Goal: Task Accomplishment & Management: Complete application form

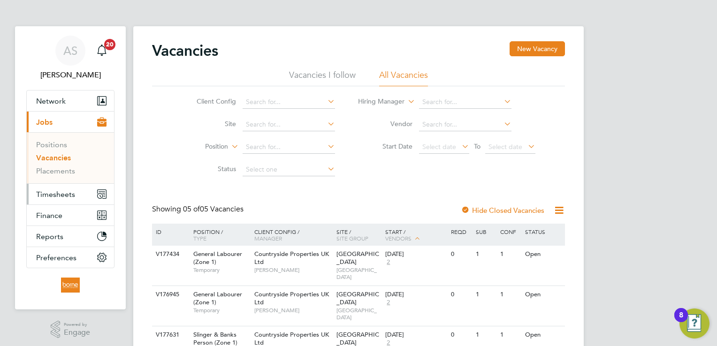
click at [58, 193] on span "Timesheets" at bounding box center [55, 194] width 39 height 9
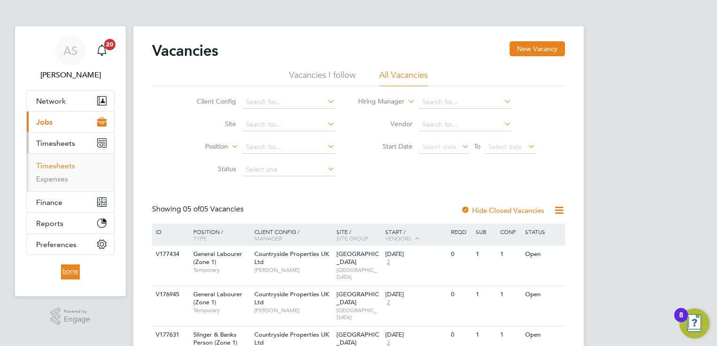
click at [72, 167] on link "Timesheets" at bounding box center [55, 165] width 39 height 9
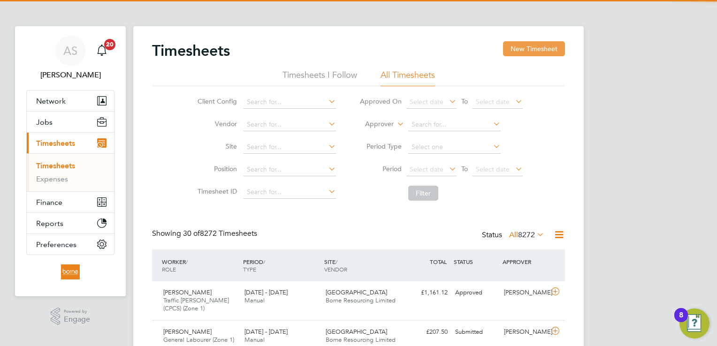
click at [534, 49] on button "New Timesheet" at bounding box center [534, 48] width 62 height 15
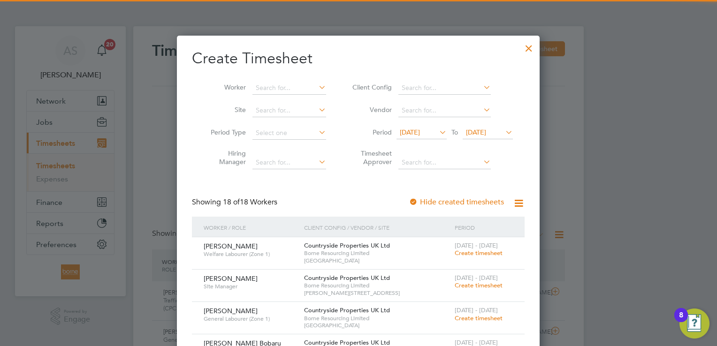
click at [486, 131] on span "04 Aug 2025" at bounding box center [476, 132] width 20 height 8
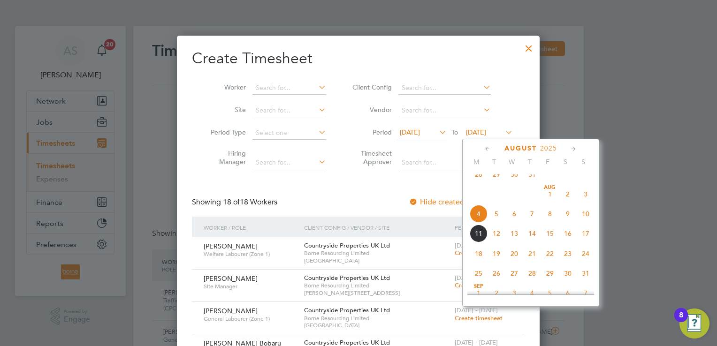
click at [584, 221] on span "10" at bounding box center [586, 214] width 18 height 18
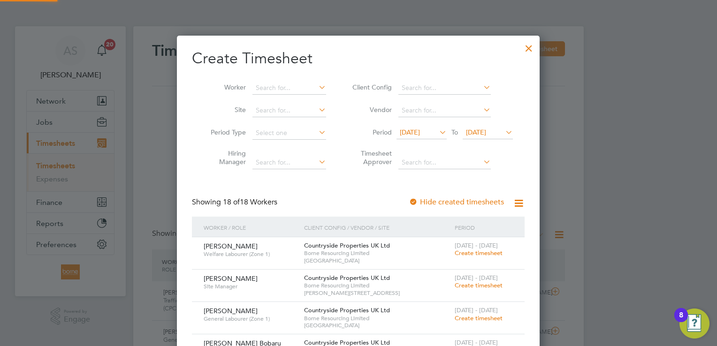
click at [410, 131] on span "28 Jul 2025" at bounding box center [410, 132] width 20 height 8
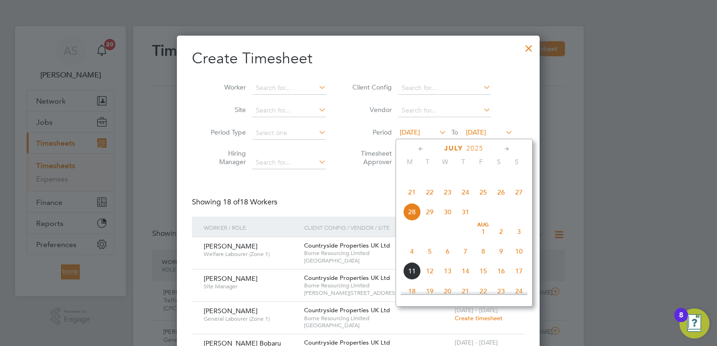
click at [411, 261] on span "4" at bounding box center [412, 252] width 18 height 18
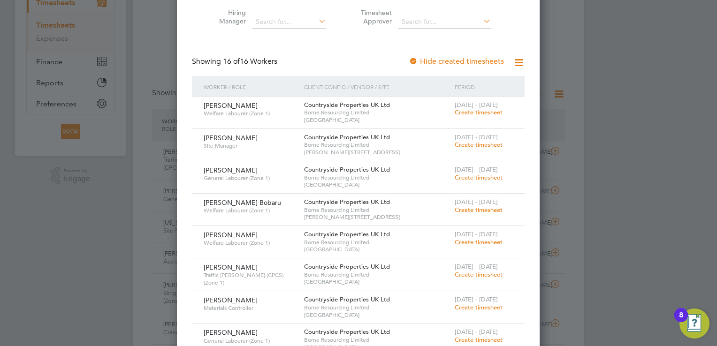
click at [495, 110] on span "Create timesheet" at bounding box center [479, 112] width 48 height 8
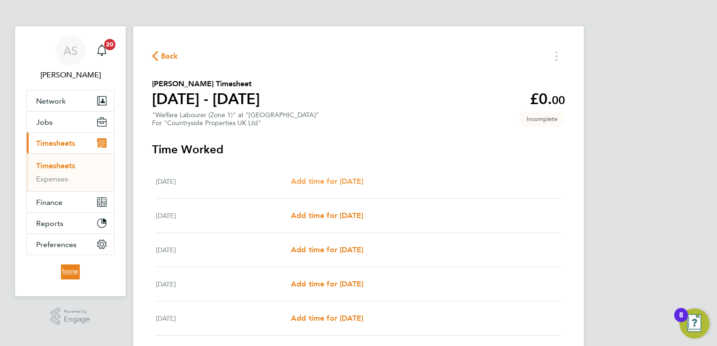
click at [359, 184] on span "Add time for Mon 04 Aug" at bounding box center [327, 181] width 72 height 9
select select "30"
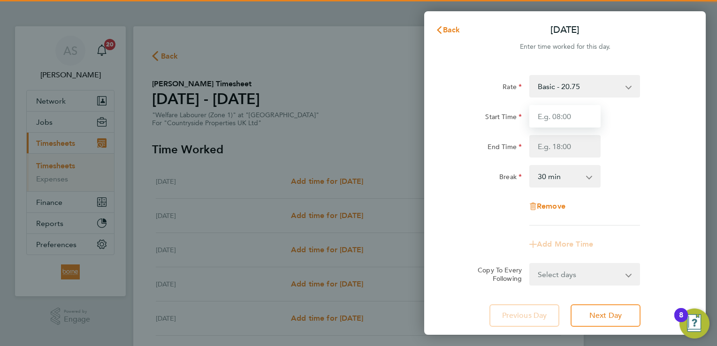
click at [587, 114] on input "Start Time" at bounding box center [564, 116] width 71 height 23
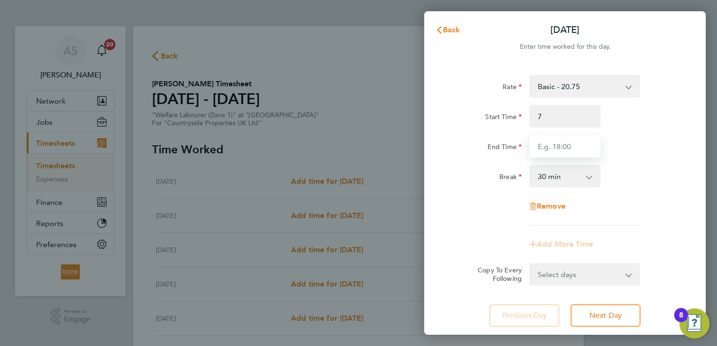
type input "07:00"
drag, startPoint x: 547, startPoint y: 147, endPoint x: 561, endPoint y: 147, distance: 14.1
click at [548, 148] on input "End Time" at bounding box center [564, 146] width 71 height 23
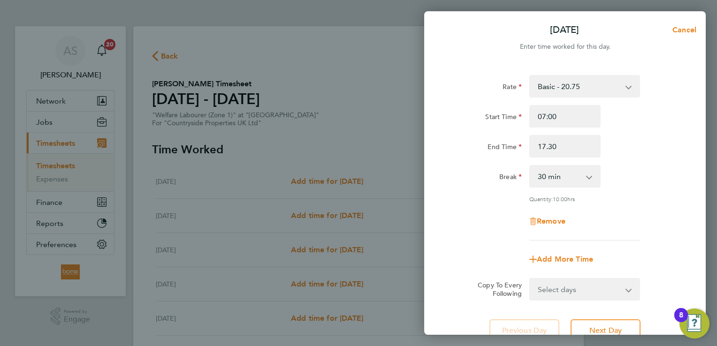
type input "17:30"
click at [638, 148] on div "End Time 17:30" at bounding box center [565, 146] width 237 height 23
click at [616, 291] on select "Select days Day Weekday (Mon-Fri) Weekend (Sat-Sun) Tuesday Wednesday Thursday …" at bounding box center [579, 289] width 99 height 21
select select "WEEKDAY"
click at [530, 279] on select "Select days Day Weekday (Mon-Fri) Weekend (Sat-Sun) Tuesday Wednesday Thursday …" at bounding box center [579, 289] width 99 height 21
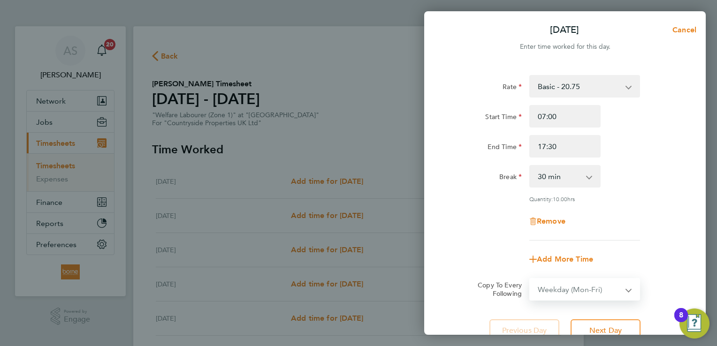
select select "2025-08-10"
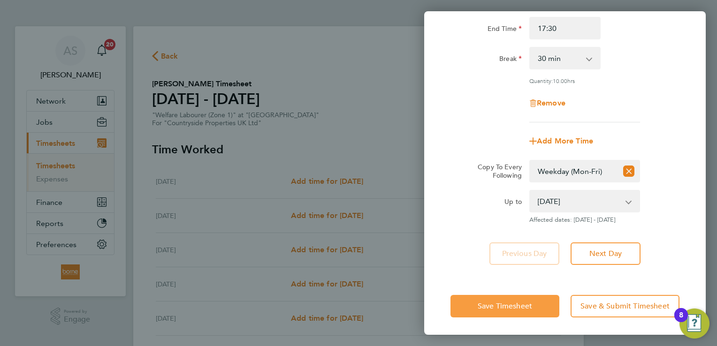
click at [510, 307] on span "Save Timesheet" at bounding box center [505, 306] width 54 height 9
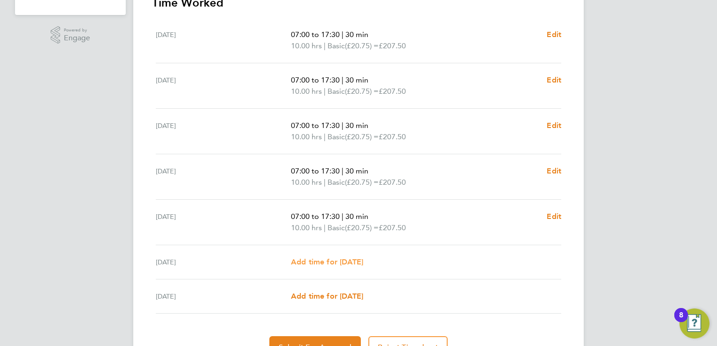
click at [352, 266] on span "Add time for Sat 09 Aug" at bounding box center [327, 262] width 72 height 9
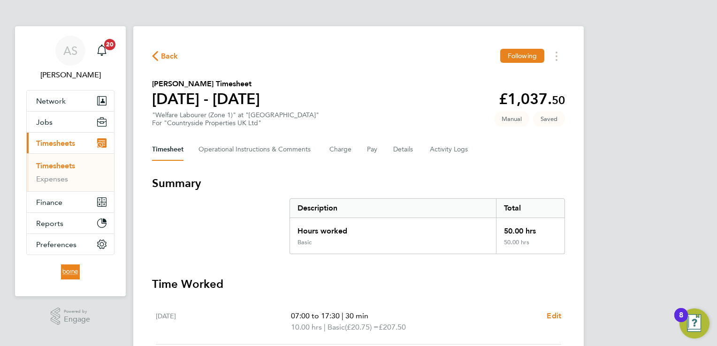
select select "30"
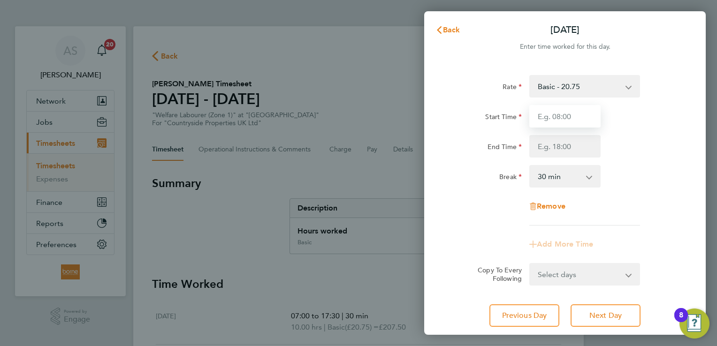
click at [556, 115] on input "Start Time" at bounding box center [564, 116] width 71 height 23
type input "07:00"
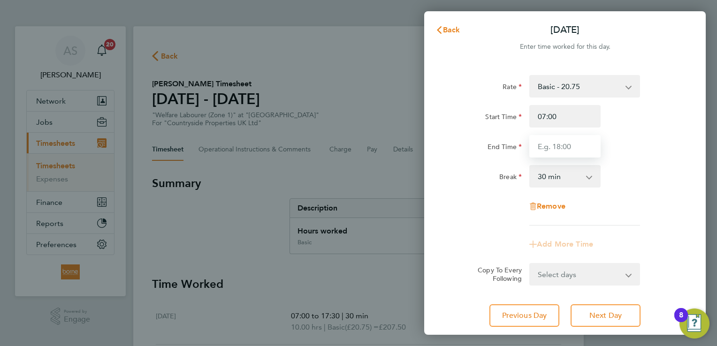
click at [570, 143] on input "End Time" at bounding box center [564, 146] width 71 height 23
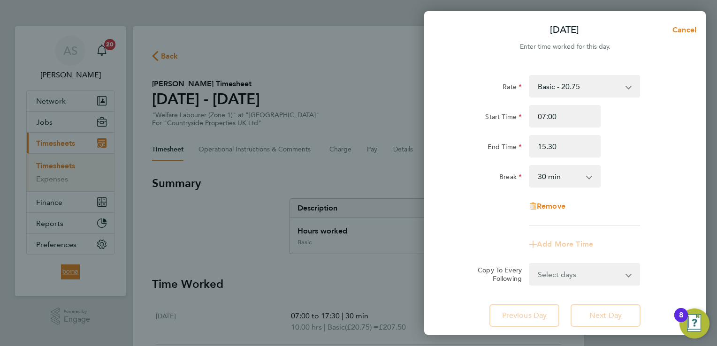
type input "15:30"
drag, startPoint x: 631, startPoint y: 130, endPoint x: 633, endPoint y: 144, distance: 14.3
click at [633, 130] on div "Start Time 07:00 End Time 15:30" at bounding box center [565, 131] width 237 height 53
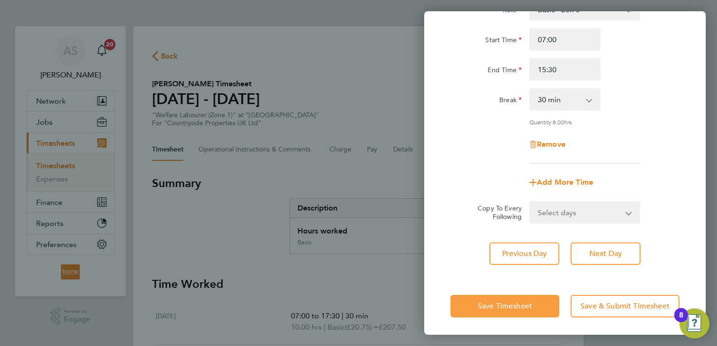
click at [524, 307] on span "Save Timesheet" at bounding box center [505, 306] width 54 height 9
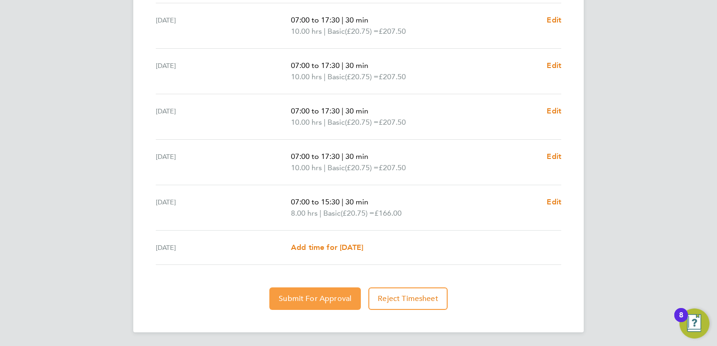
click at [327, 296] on span "Submit For Approval" at bounding box center [315, 298] width 73 height 9
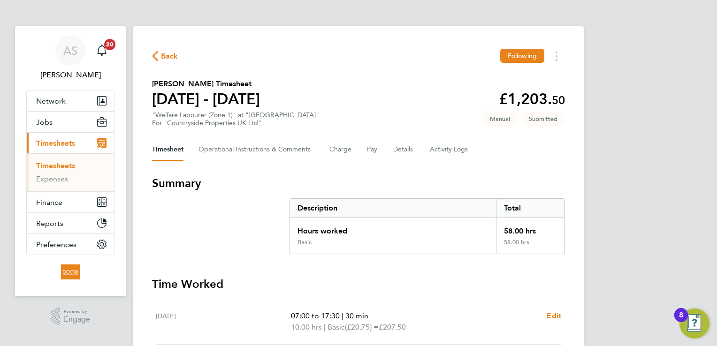
click at [167, 60] on span "Back" at bounding box center [169, 56] width 17 height 11
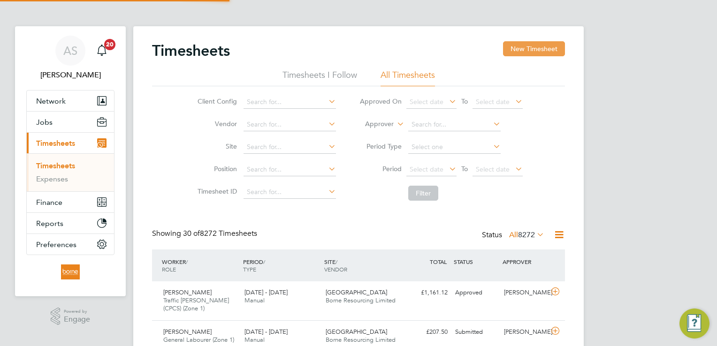
click at [547, 46] on button "New Timesheet" at bounding box center [534, 48] width 62 height 15
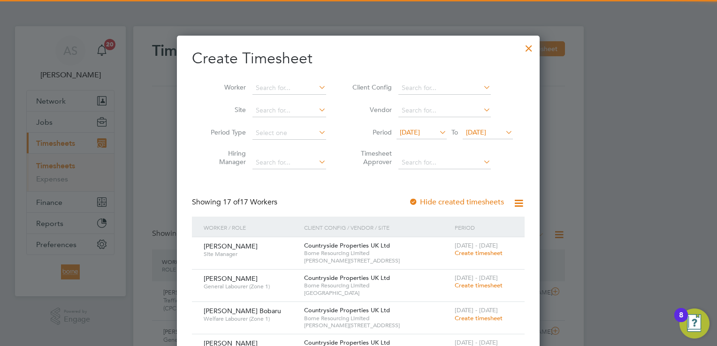
click at [494, 128] on span "04 Aug 2025" at bounding box center [488, 133] width 50 height 13
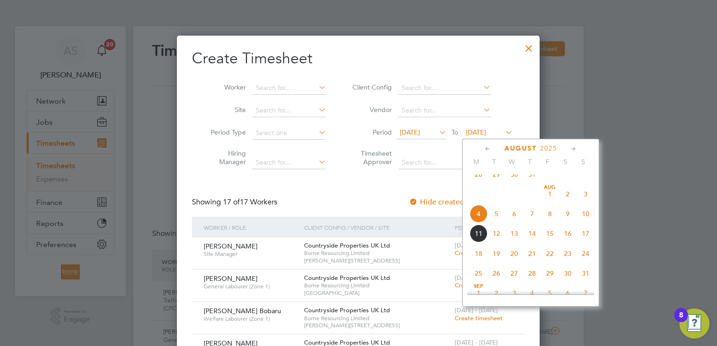
click at [585, 223] on span "10" at bounding box center [586, 214] width 18 height 18
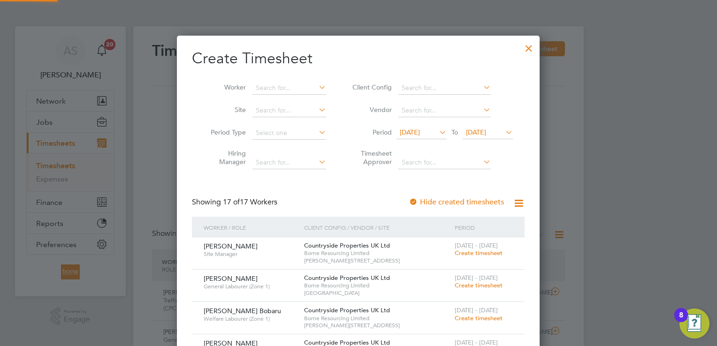
click at [430, 127] on span "28 Jul 2025" at bounding box center [422, 133] width 50 height 13
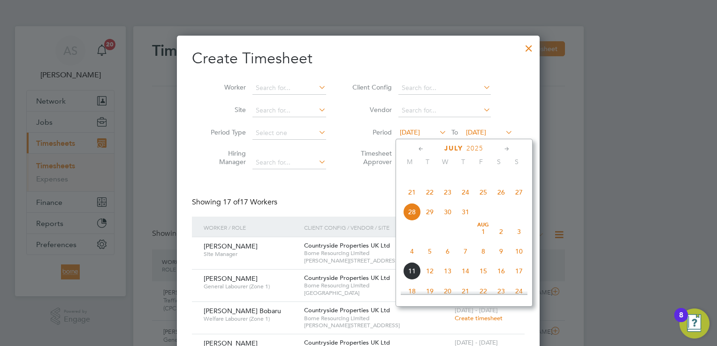
click at [409, 261] on span "4" at bounding box center [412, 252] width 18 height 18
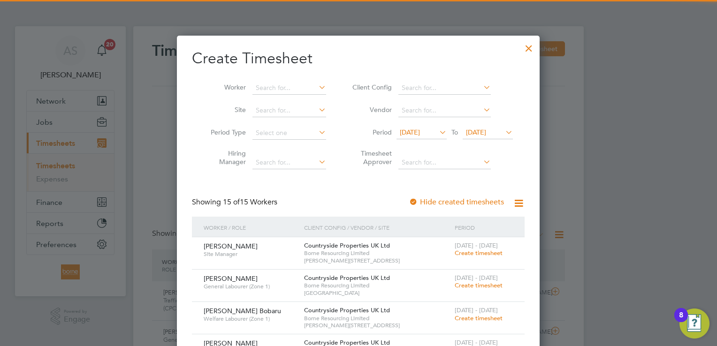
click at [472, 252] on span "Create timesheet" at bounding box center [479, 253] width 48 height 8
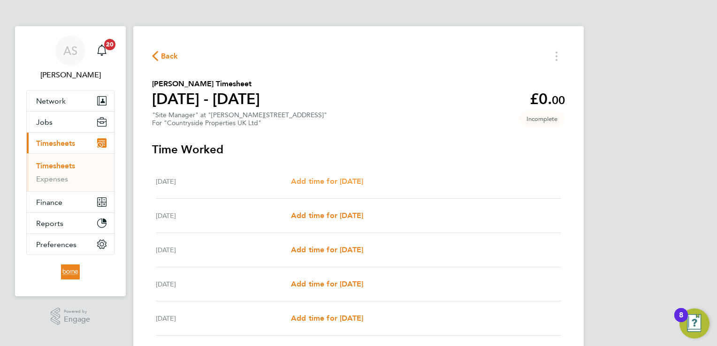
click at [344, 185] on span "Add time for Mon 04 Aug" at bounding box center [327, 181] width 72 height 9
select select "30"
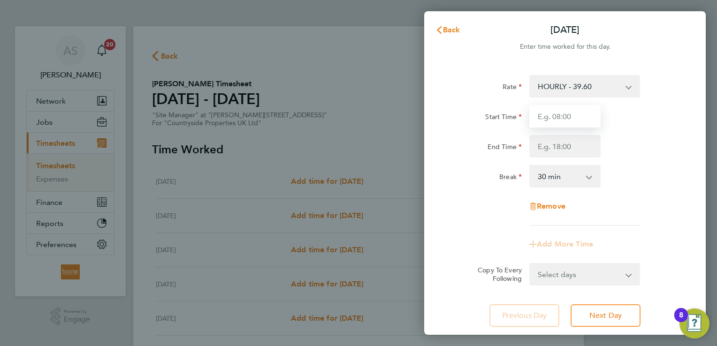
click at [556, 117] on input "Start Time" at bounding box center [564, 116] width 71 height 23
type input "07:00"
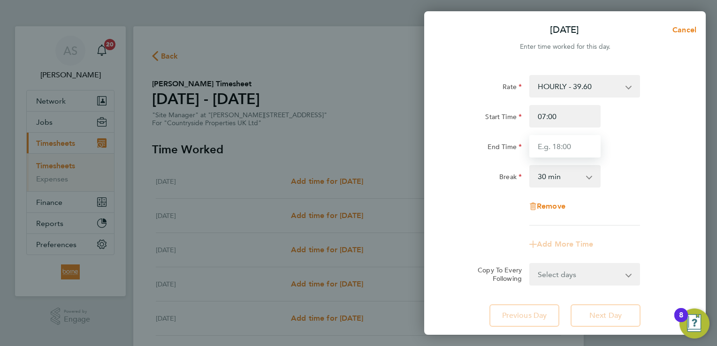
drag, startPoint x: 558, startPoint y: 144, endPoint x: 562, endPoint y: 146, distance: 4.9
click at [559, 145] on input "End Time" at bounding box center [564, 146] width 71 height 23
type input "17:30"
click at [629, 166] on div "Break 0 min 15 min 30 min 45 min 60 min 75 min 90 min" at bounding box center [565, 176] width 237 height 23
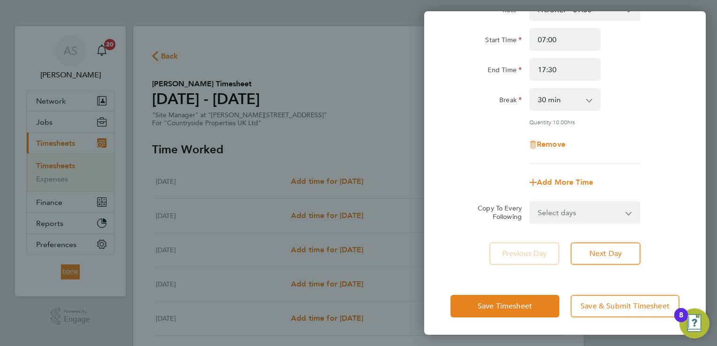
click at [598, 209] on select "Select days Day Weekday (Mon-Fri) Weekend (Sat-Sun) Tuesday Wednesday Thursday …" at bounding box center [579, 212] width 99 height 21
select select "WEEKDAY"
click at [530, 202] on select "Select days Day Weekday (Mon-Fri) Weekend (Sat-Sun) Tuesday Wednesday Thursday …" at bounding box center [579, 212] width 99 height 21
select select "2025-08-10"
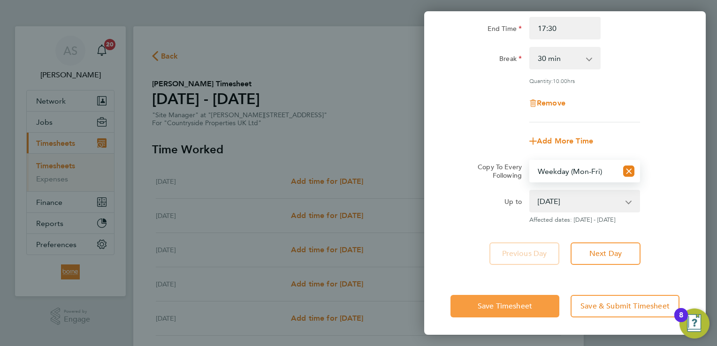
click at [514, 306] on span "Save Timesheet" at bounding box center [505, 306] width 54 height 9
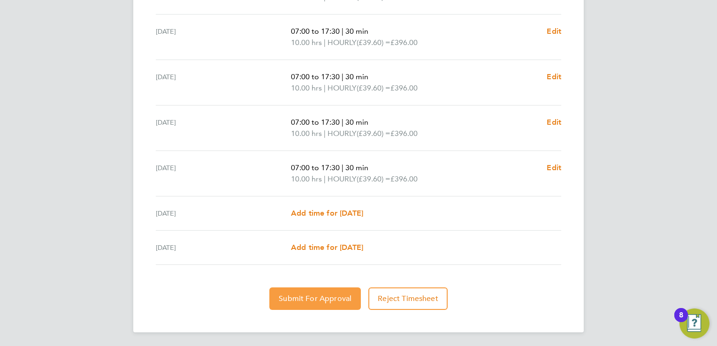
click at [336, 301] on span "Submit For Approval" at bounding box center [315, 298] width 73 height 9
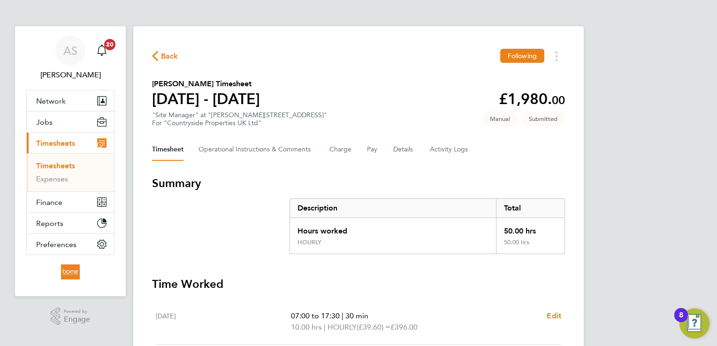
click at [160, 63] on div "Back Following" at bounding box center [358, 56] width 413 height 15
click at [171, 52] on span "Back" at bounding box center [169, 56] width 17 height 11
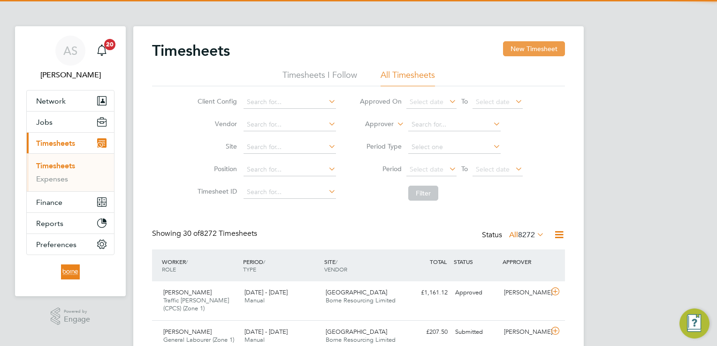
click at [531, 44] on button "New Timesheet" at bounding box center [534, 48] width 62 height 15
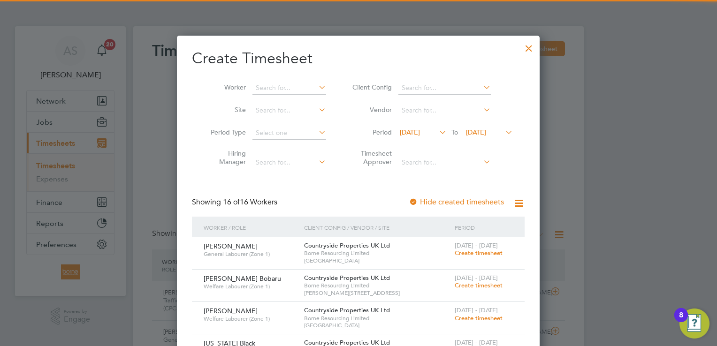
click at [490, 136] on span "04 Aug 2025" at bounding box center [488, 133] width 50 height 13
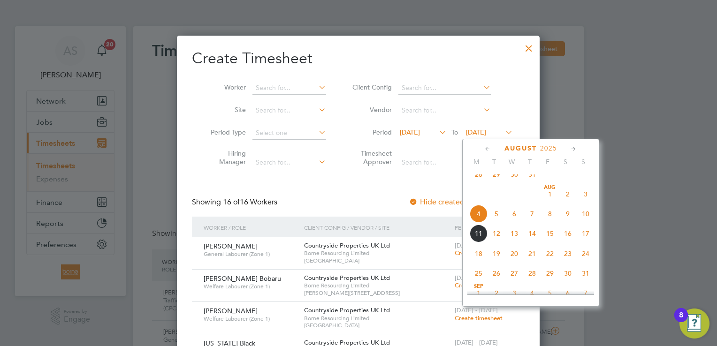
click at [584, 219] on span "10" at bounding box center [586, 214] width 18 height 18
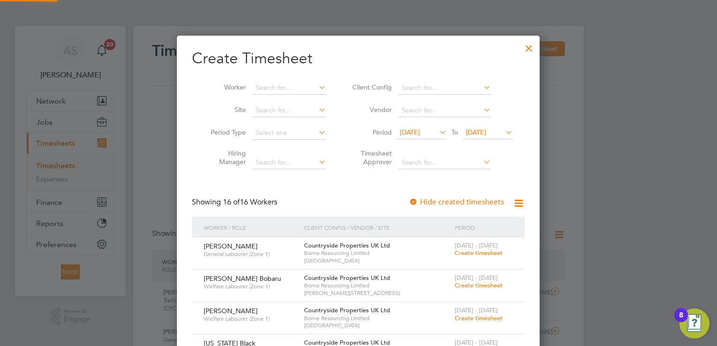
click at [439, 141] on li "Period 28 Jul 2025 To 10 Aug 2025" at bounding box center [431, 133] width 187 height 23
click at [437, 135] on icon at bounding box center [437, 132] width 0 height 13
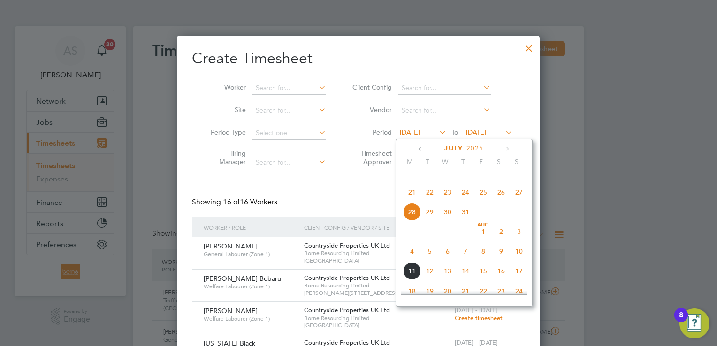
click at [414, 261] on span "4" at bounding box center [412, 252] width 18 height 18
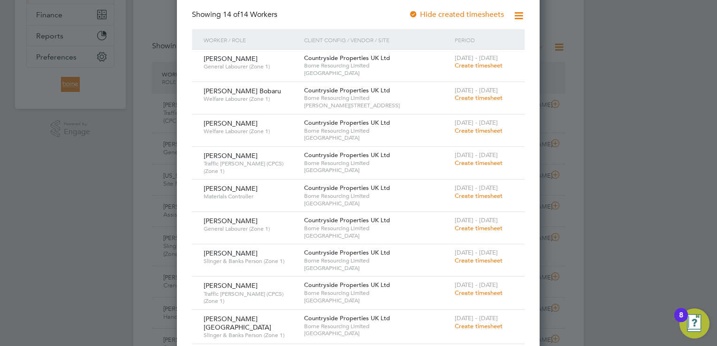
click at [470, 96] on span "Create timesheet" at bounding box center [479, 98] width 48 height 8
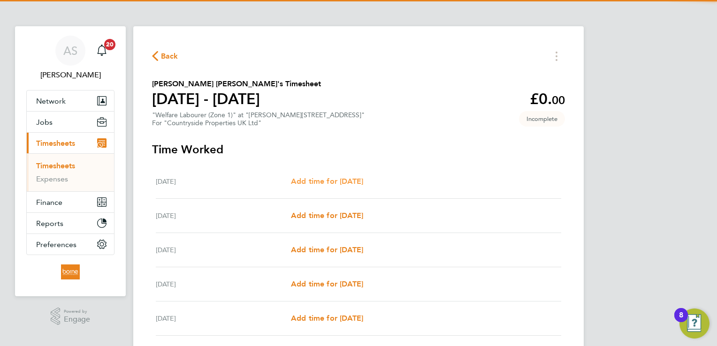
click at [351, 183] on span "Add time for Mon 04 Aug" at bounding box center [327, 181] width 72 height 9
select select "30"
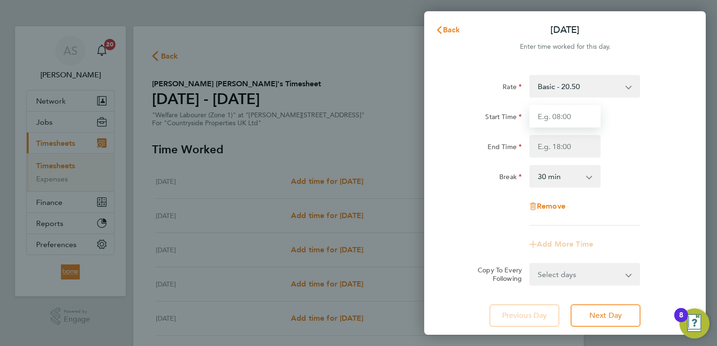
click at [547, 118] on input "Start Time" at bounding box center [564, 116] width 71 height 23
type input "07:00"
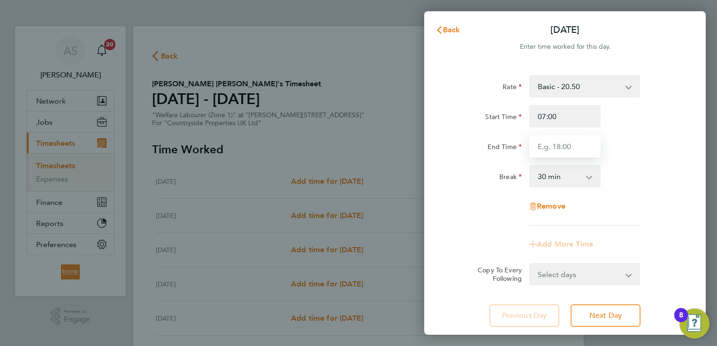
click at [551, 140] on input "End Time" at bounding box center [564, 146] width 71 height 23
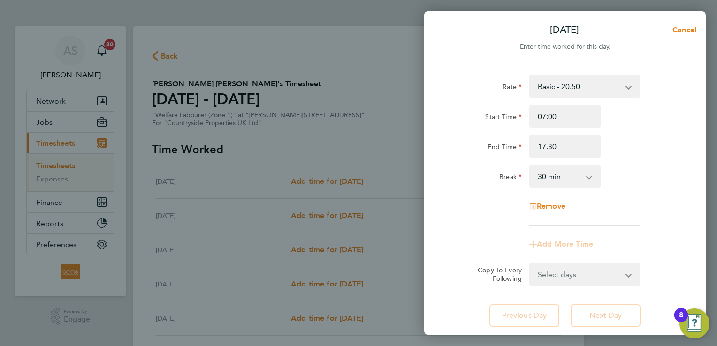
type input "17:30"
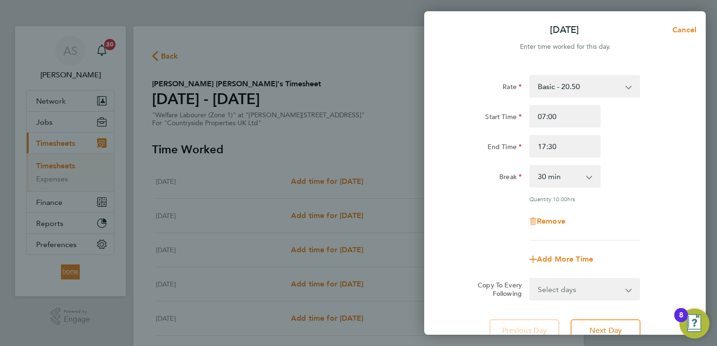
click at [612, 133] on div "Start Time 07:00 End Time 17:30" at bounding box center [565, 131] width 237 height 53
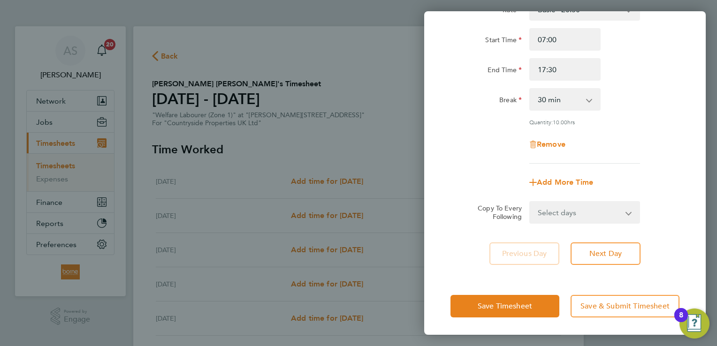
click at [606, 213] on select "Select days Day Weekday (Mon-Fri) Weekend (Sat-Sun) Tuesday Wednesday Thursday …" at bounding box center [579, 212] width 99 height 21
select select "WEEKDAY"
click at [530, 202] on select "Select days Day Weekday (Mon-Fri) Weekend (Sat-Sun) Tuesday Wednesday Thursday …" at bounding box center [579, 212] width 99 height 21
select select "2025-08-10"
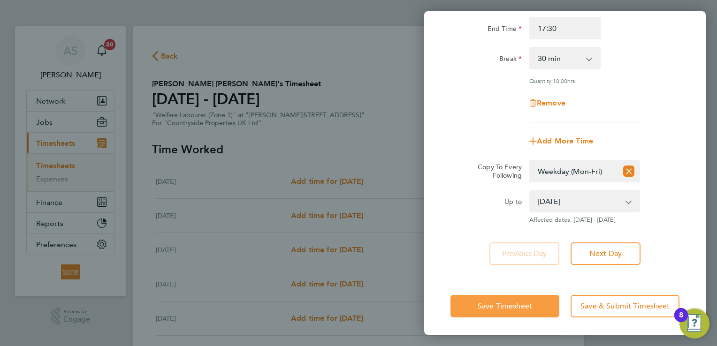
click at [513, 307] on span "Save Timesheet" at bounding box center [505, 306] width 54 height 9
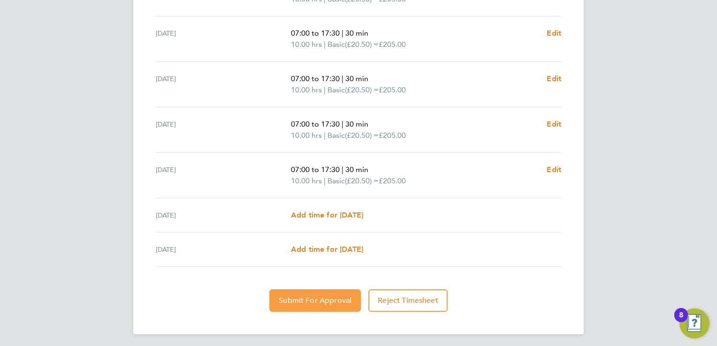
click at [327, 307] on button "Submit For Approval" at bounding box center [315, 301] width 92 height 23
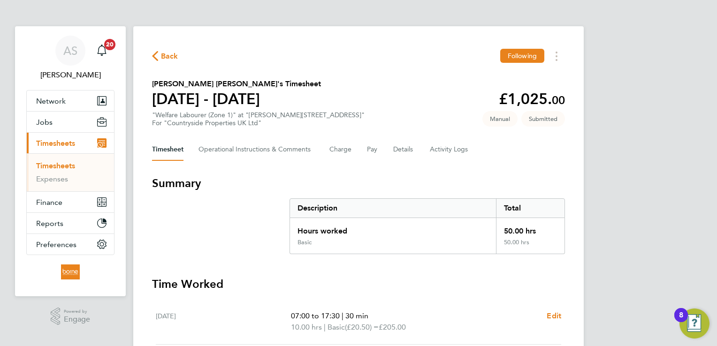
click at [167, 56] on span "Back" at bounding box center [169, 56] width 17 height 11
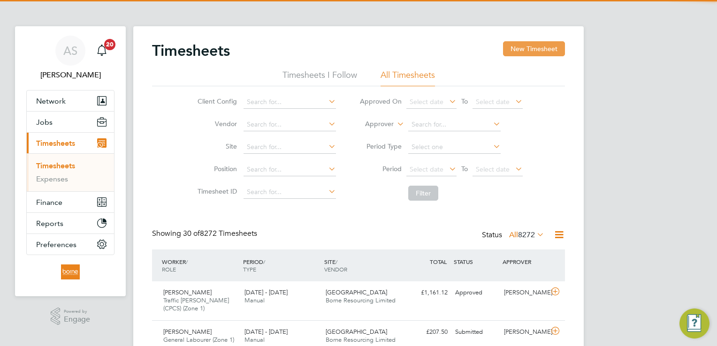
click at [549, 46] on button "New Timesheet" at bounding box center [534, 48] width 62 height 15
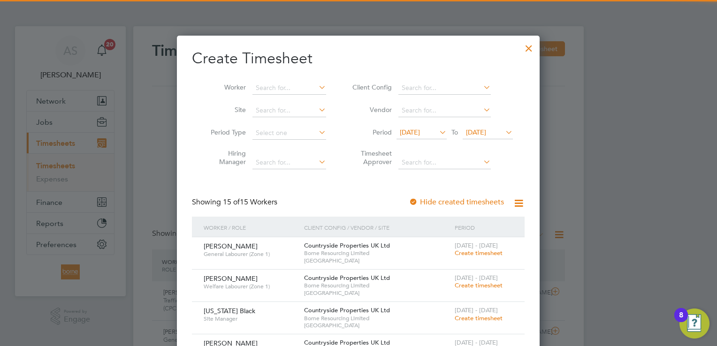
click at [478, 137] on span "04 Aug 2025" at bounding box center [488, 133] width 50 height 13
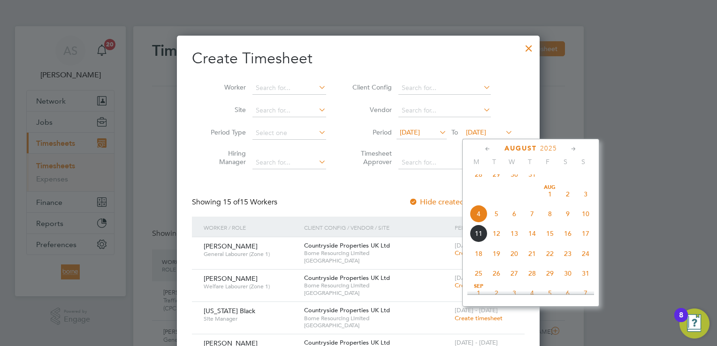
click at [586, 223] on span "10" at bounding box center [586, 214] width 18 height 18
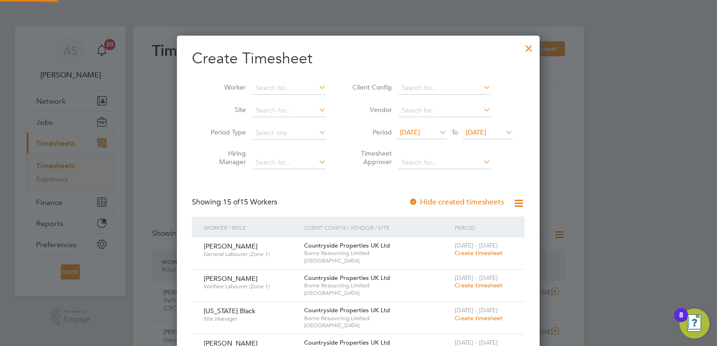
click at [420, 133] on span "28 Jul 2025" at bounding box center [410, 132] width 20 height 8
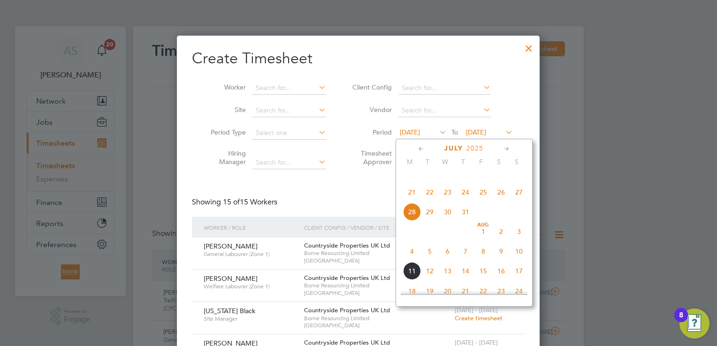
click at [411, 261] on span "4" at bounding box center [412, 252] width 18 height 18
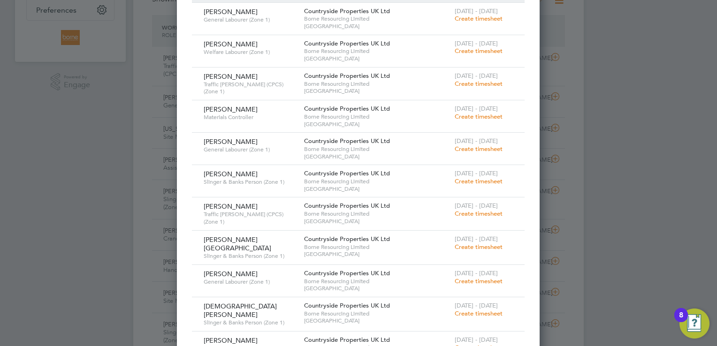
click at [483, 180] on span "Create timesheet" at bounding box center [479, 181] width 48 height 8
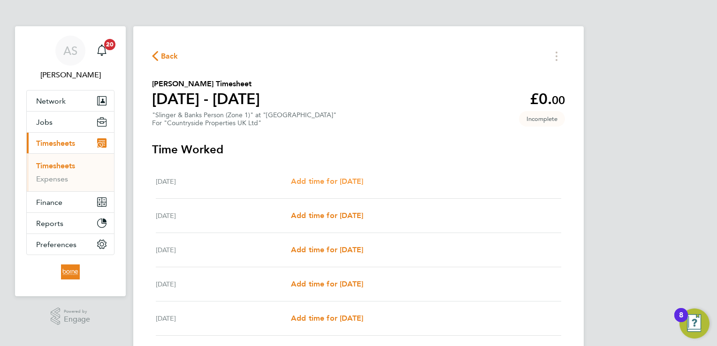
click at [347, 181] on span "Add time for Mon 04 Aug" at bounding box center [327, 181] width 72 height 9
select select "30"
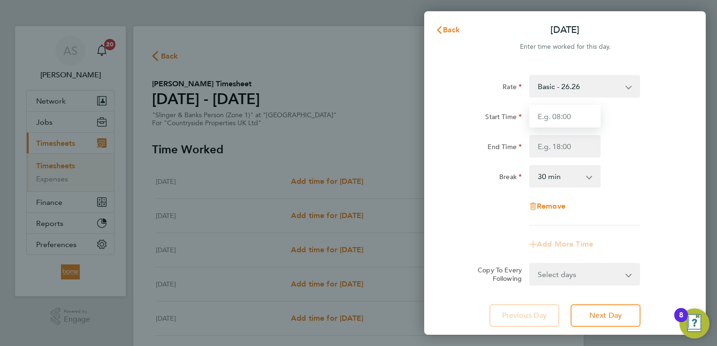
click at [555, 115] on input "Start Time" at bounding box center [564, 116] width 71 height 23
type input "07:00"
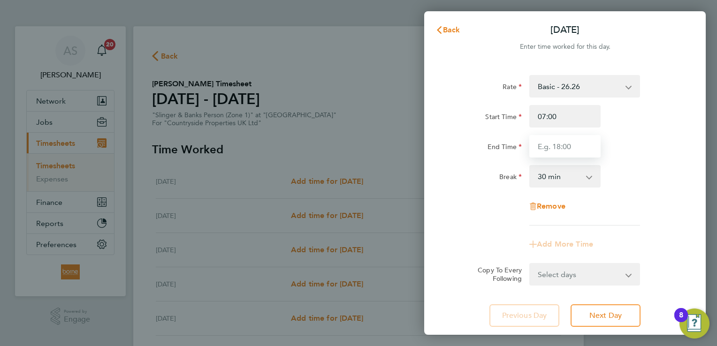
drag, startPoint x: 565, startPoint y: 152, endPoint x: 567, endPoint y: 146, distance: 6.5
click at [567, 149] on input "End Time" at bounding box center [564, 146] width 71 height 23
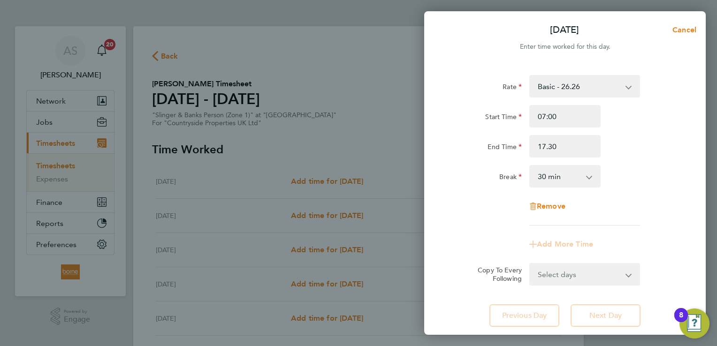
type input "17:30"
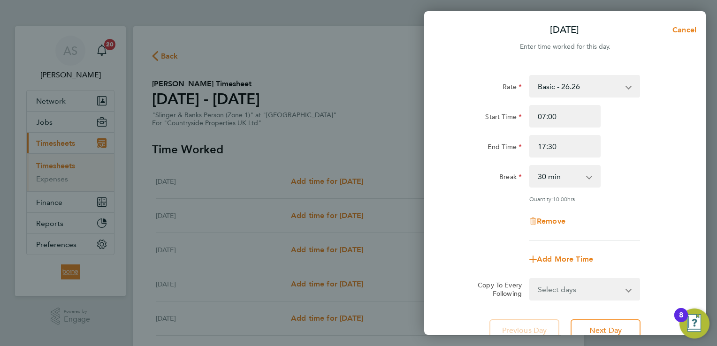
drag, startPoint x: 636, startPoint y: 156, endPoint x: 636, endPoint y: 165, distance: 8.9
click at [637, 156] on div "End Time 17:30" at bounding box center [565, 146] width 237 height 23
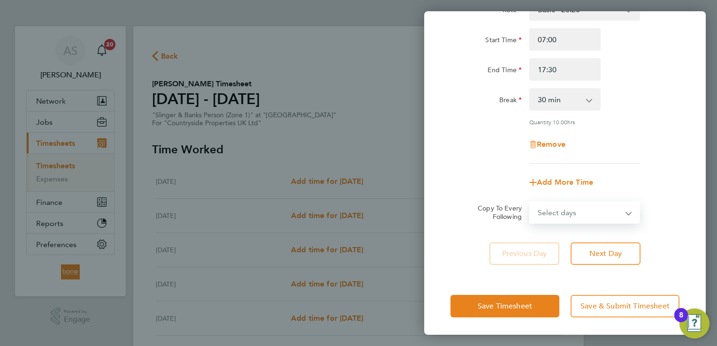
click at [594, 219] on select "Select days Day Weekday (Mon-Fri) Weekend (Sat-Sun) Tuesday Wednesday Thursday …" at bounding box center [579, 212] width 99 height 21
select select "WEEKDAY"
click at [530, 202] on select "Select days Day Weekday (Mon-Fri) Weekend (Sat-Sun) Tuesday Wednesday Thursday …" at bounding box center [579, 212] width 99 height 21
select select "2025-08-10"
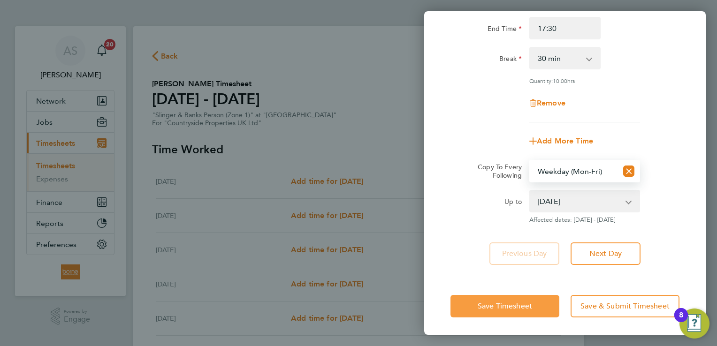
click at [522, 305] on span "Save Timesheet" at bounding box center [505, 306] width 54 height 9
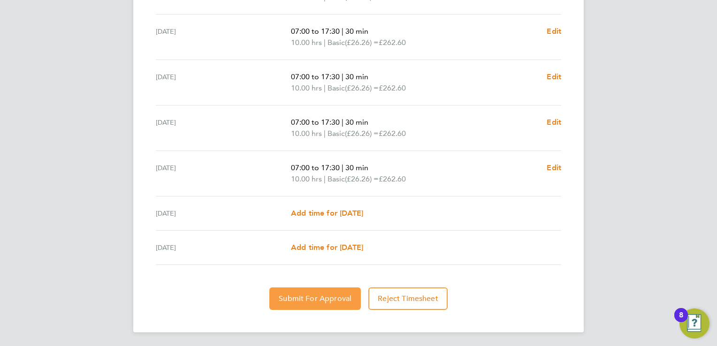
click at [305, 300] on span "Submit For Approval" at bounding box center [315, 298] width 73 height 9
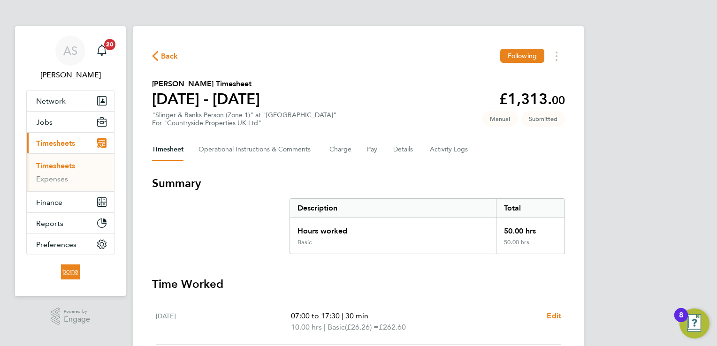
click at [163, 55] on span "Back" at bounding box center [169, 56] width 17 height 11
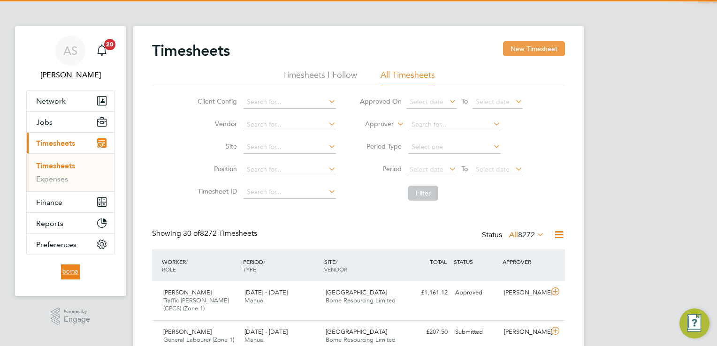
click at [551, 44] on button "New Timesheet" at bounding box center [534, 48] width 62 height 15
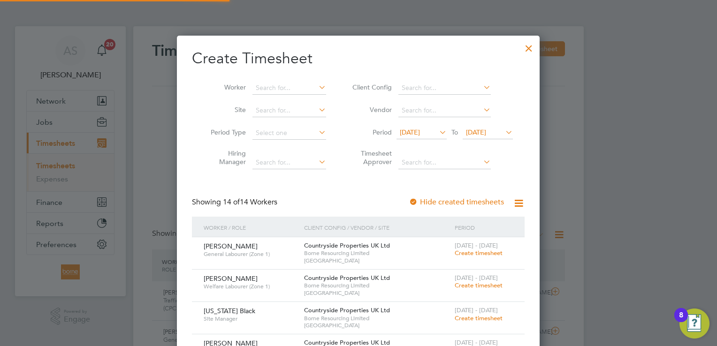
click at [485, 132] on span "04 Aug 2025" at bounding box center [476, 132] width 20 height 8
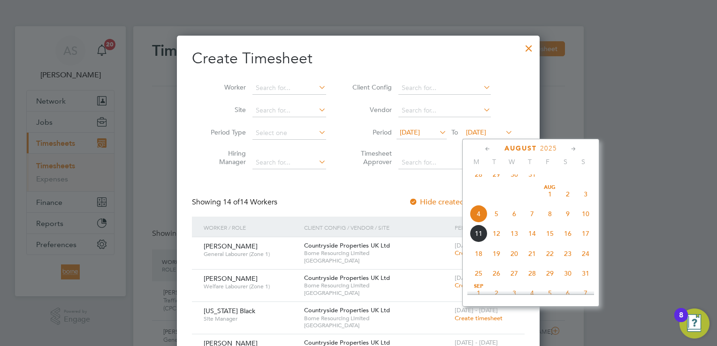
click at [586, 223] on span "10" at bounding box center [586, 214] width 18 height 18
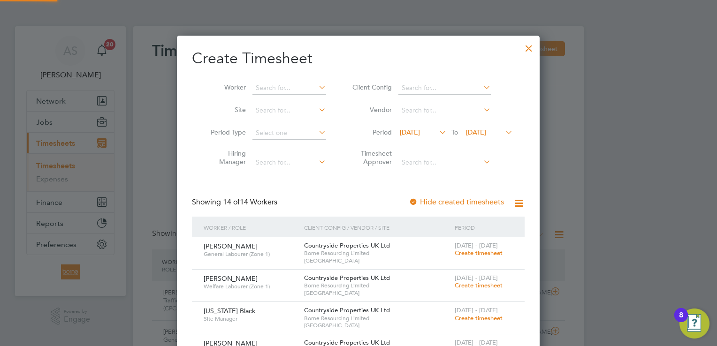
click at [420, 130] on span "28 Jul 2025" at bounding box center [410, 132] width 20 height 8
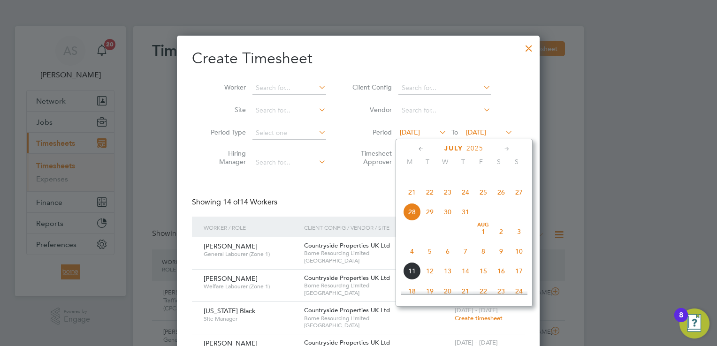
click at [413, 261] on span "4" at bounding box center [412, 252] width 18 height 18
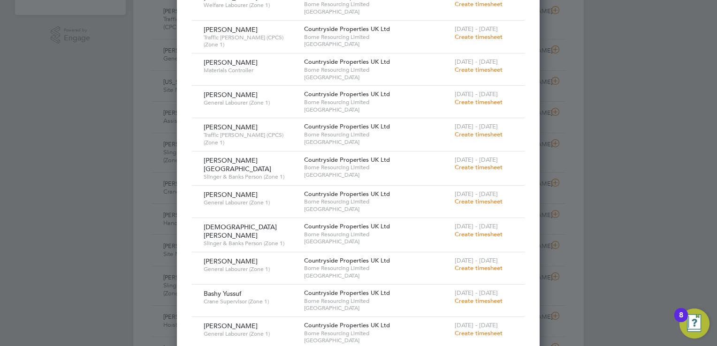
click at [483, 108] on div "4 - 10 Aug 2025 Create timesheet" at bounding box center [483, 98] width 63 height 25
click at [486, 133] on span "Create timesheet" at bounding box center [479, 134] width 48 height 8
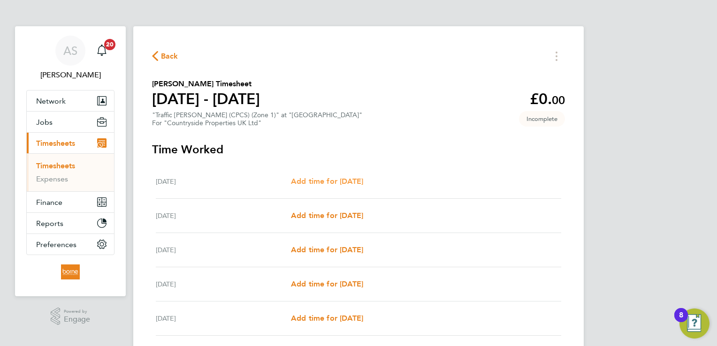
click at [332, 185] on span "Add time for Mon 04 Aug" at bounding box center [327, 181] width 72 height 9
select select "30"
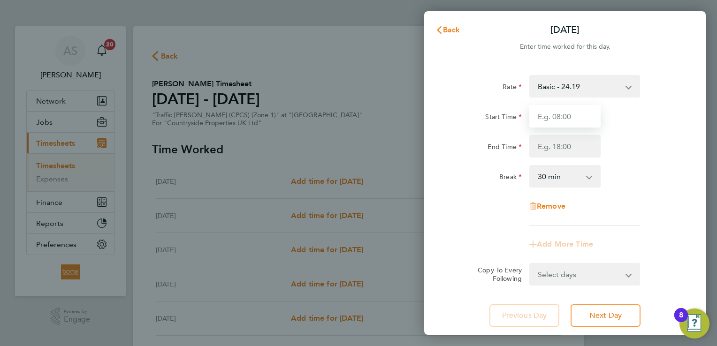
click at [547, 123] on input "Start Time" at bounding box center [564, 116] width 71 height 23
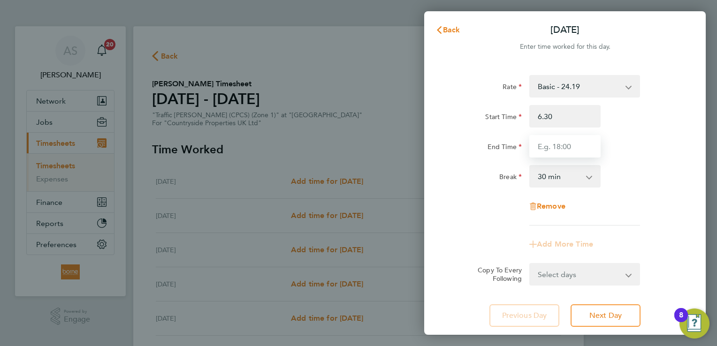
type input "06:30"
click at [552, 147] on input "End Time" at bounding box center [564, 146] width 71 height 23
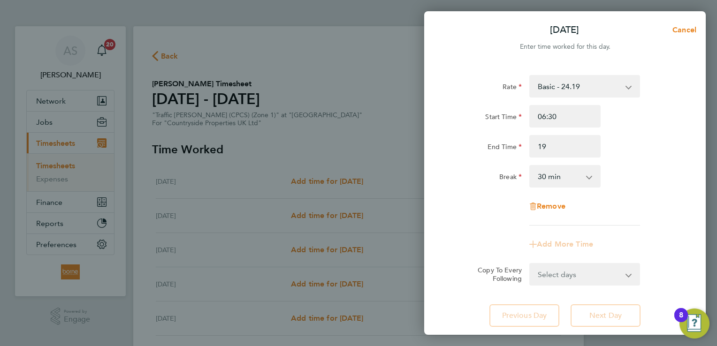
type input "19:00"
click at [607, 138] on div "End Time 19:00" at bounding box center [565, 146] width 237 height 23
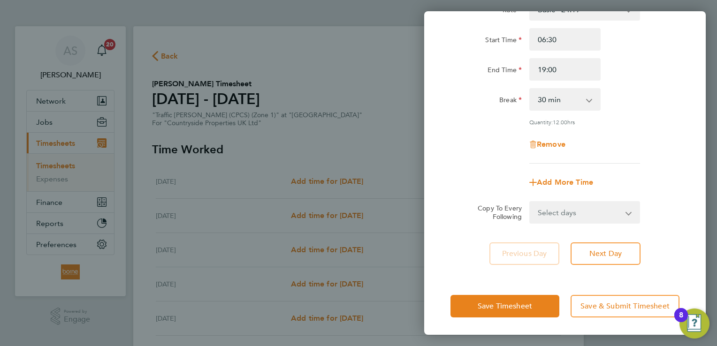
click at [585, 211] on select "Select days Day Weekday (Mon-Fri) Weekend (Sat-Sun) Tuesday Wednesday Thursday …" at bounding box center [579, 212] width 99 height 21
select select "WEEKDAY"
click at [530, 202] on select "Select days Day Weekday (Mon-Fri) Weekend (Sat-Sun) Tuesday Wednesday Thursday …" at bounding box center [579, 212] width 99 height 21
select select "2025-08-10"
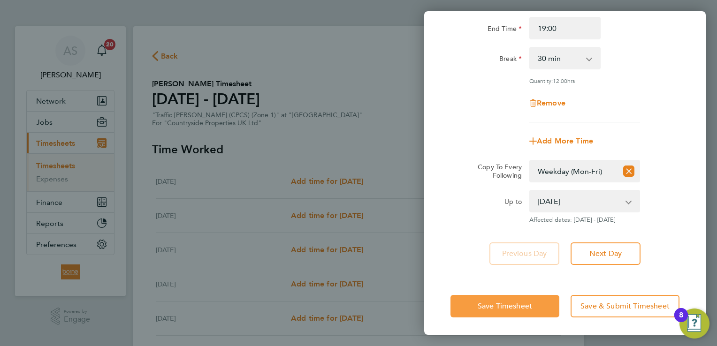
click at [498, 307] on span "Save Timesheet" at bounding box center [505, 306] width 54 height 9
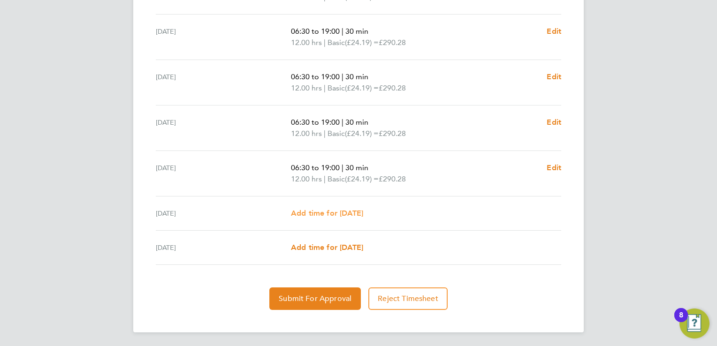
click at [332, 209] on span "Add time for Sat 09 Aug" at bounding box center [327, 213] width 72 height 9
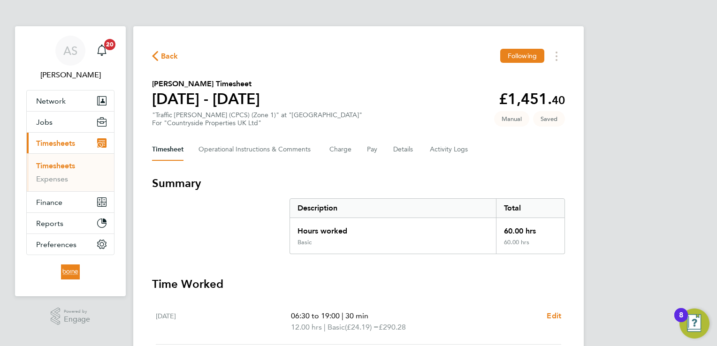
select select "30"
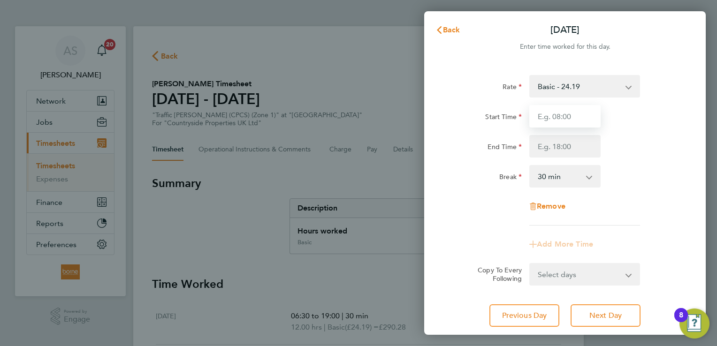
click at [573, 123] on input "Start Time" at bounding box center [564, 116] width 71 height 23
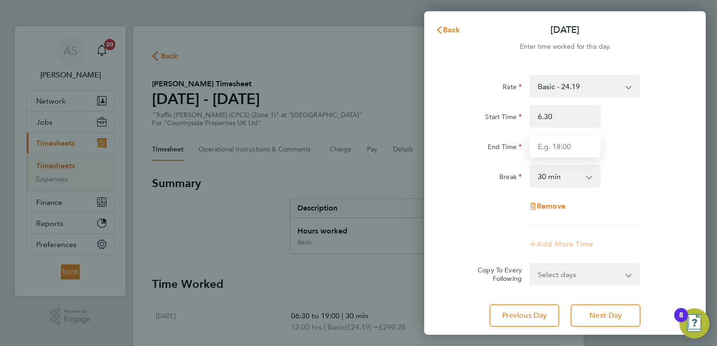
type input "06:30"
click at [578, 145] on input "End Time" at bounding box center [564, 146] width 71 height 23
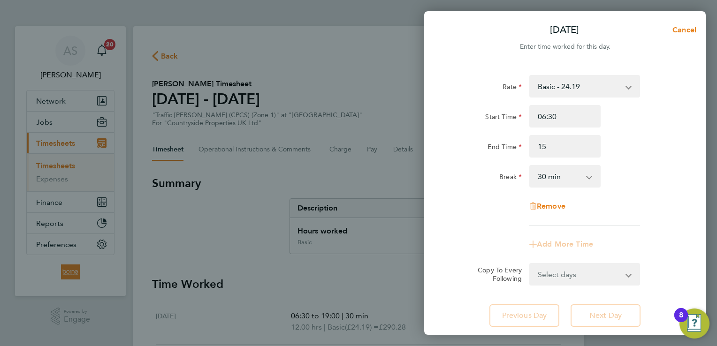
type input "15:00"
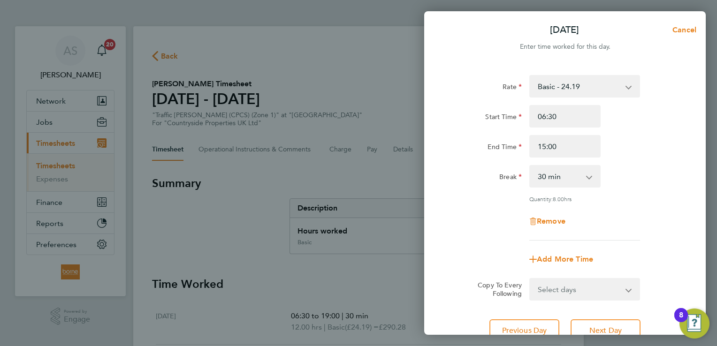
click at [640, 131] on div "Start Time 06:30 End Time 15:00" at bounding box center [565, 131] width 237 height 53
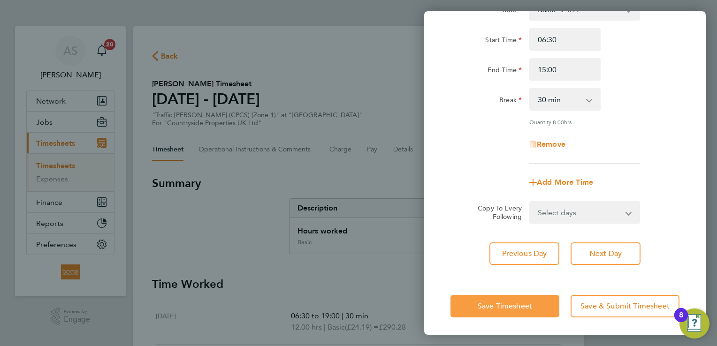
click at [516, 304] on span "Save Timesheet" at bounding box center [505, 306] width 54 height 9
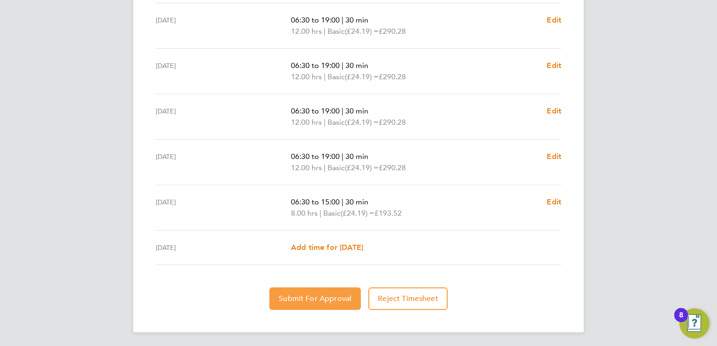
click at [313, 298] on span "Submit For Approval" at bounding box center [315, 298] width 73 height 9
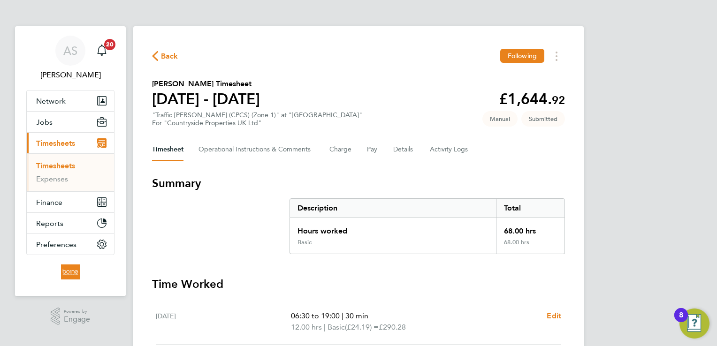
click at [162, 61] on span "Back" at bounding box center [169, 56] width 17 height 11
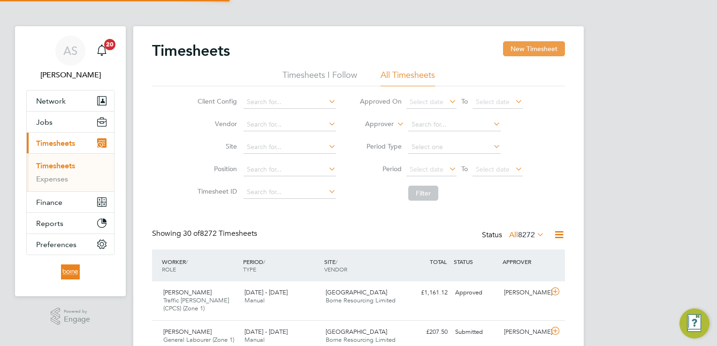
click at [526, 46] on button "New Timesheet" at bounding box center [534, 48] width 62 height 15
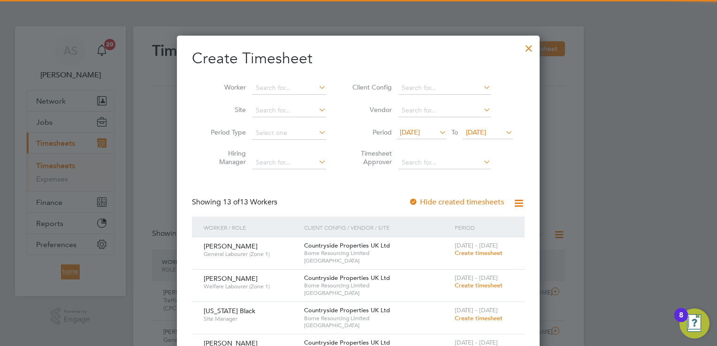
click at [476, 139] on div "28 Jul 2025 To 04 Aug 2025" at bounding box center [455, 133] width 116 height 13
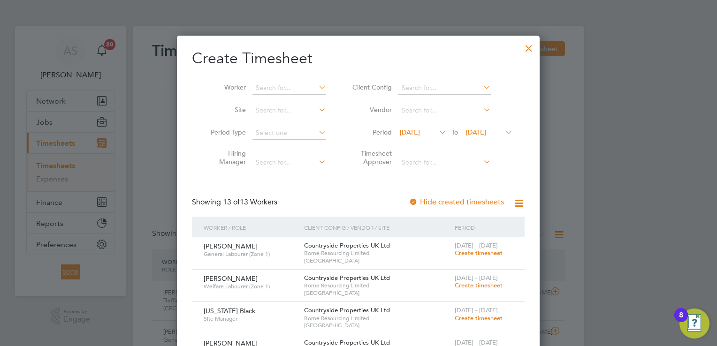
click at [483, 133] on span "04 Aug 2025" at bounding box center [476, 132] width 20 height 8
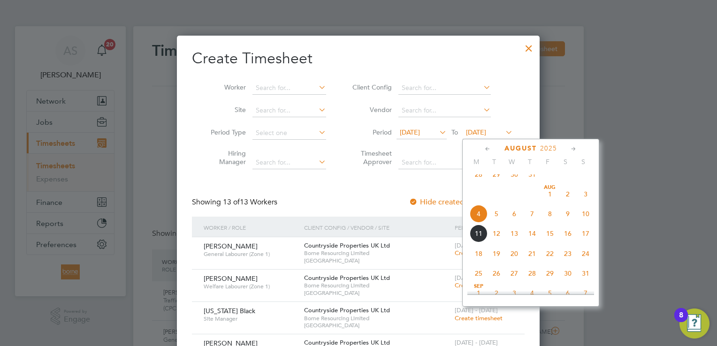
click at [590, 222] on span "10" at bounding box center [586, 214] width 18 height 18
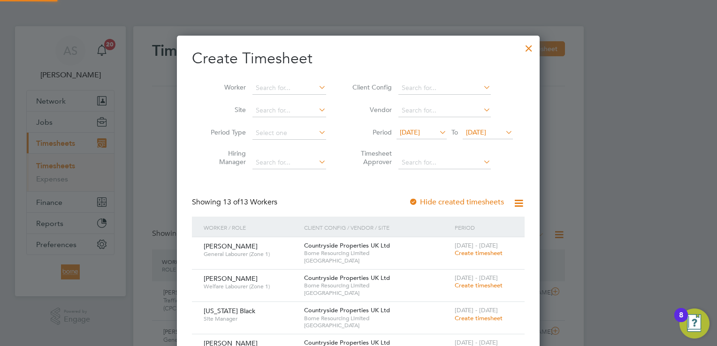
click at [435, 132] on span "28 Jul 2025" at bounding box center [422, 133] width 50 height 13
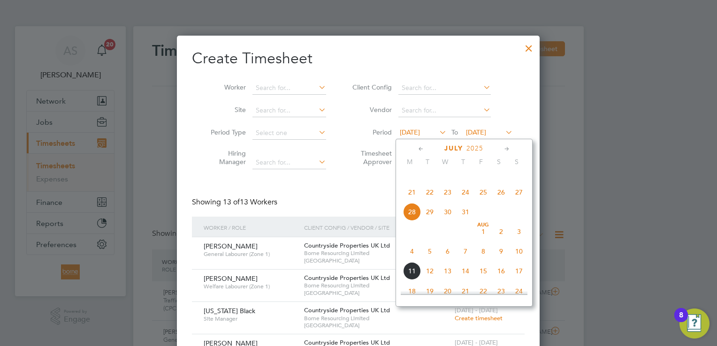
click at [411, 261] on span "4" at bounding box center [412, 252] width 18 height 18
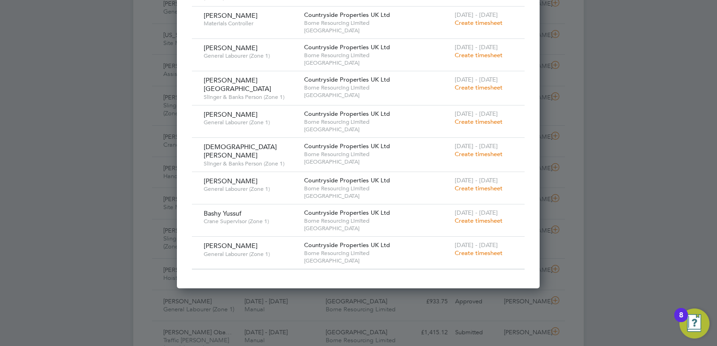
click at [483, 52] on span "Create timesheet" at bounding box center [479, 55] width 48 height 8
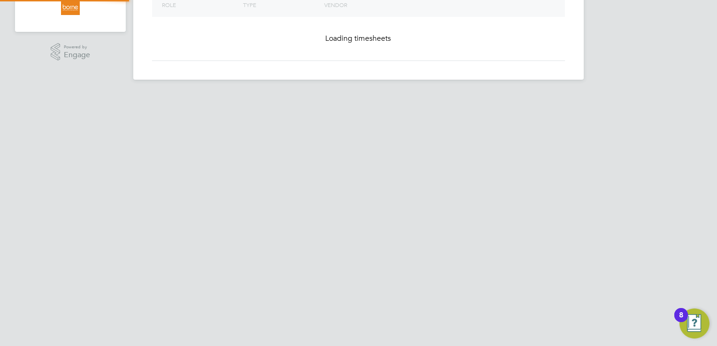
scroll to position [13, 0]
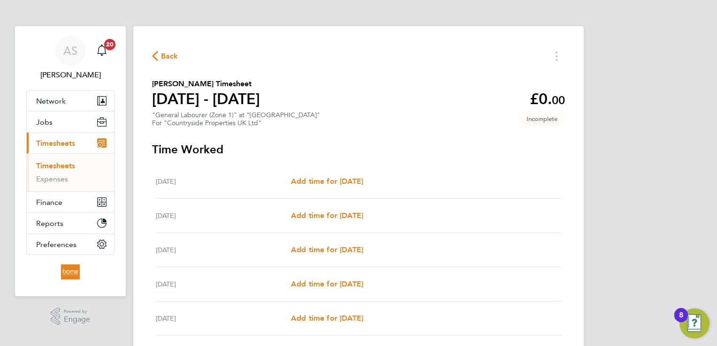
click at [356, 146] on h3 "Time Worked" at bounding box center [358, 149] width 413 height 15
click at [165, 54] on span "Back" at bounding box center [169, 56] width 17 height 11
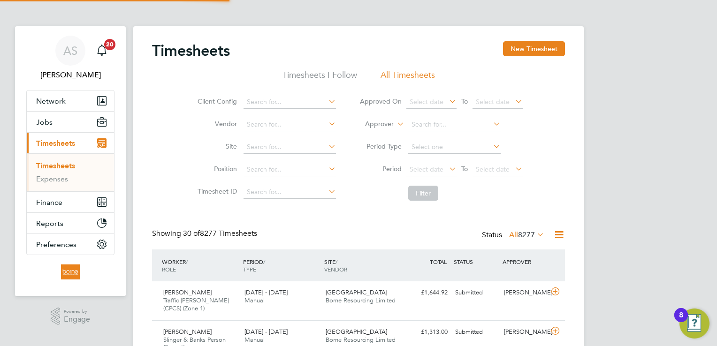
scroll to position [23, 82]
click at [554, 48] on button "New Timesheet" at bounding box center [534, 48] width 62 height 15
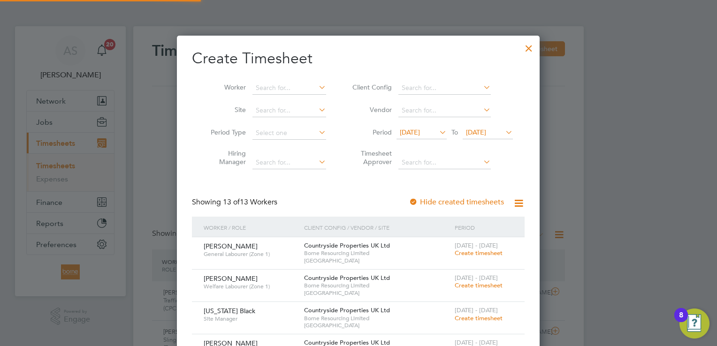
click at [486, 134] on span "04 Aug 2025" at bounding box center [476, 132] width 20 height 8
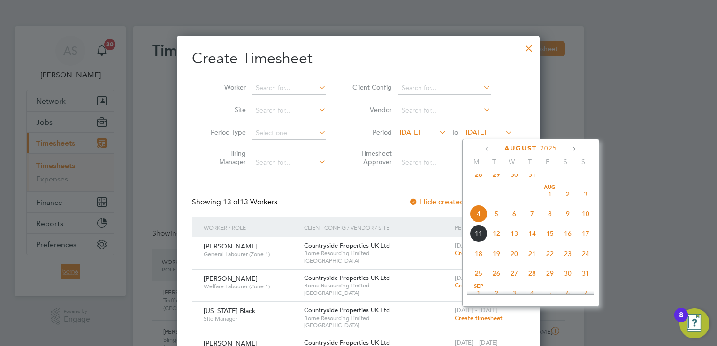
click at [589, 221] on span "10" at bounding box center [586, 214] width 18 height 18
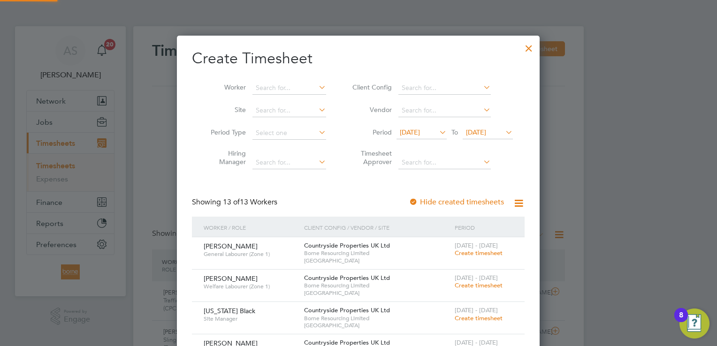
click at [434, 130] on span "28 Jul 2025" at bounding box center [422, 133] width 50 height 13
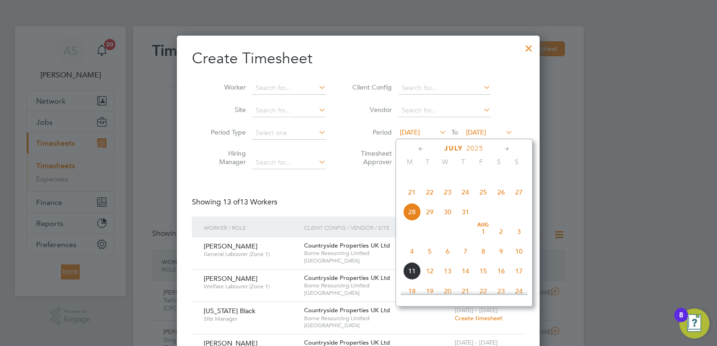
click at [518, 261] on span "10" at bounding box center [519, 252] width 18 height 18
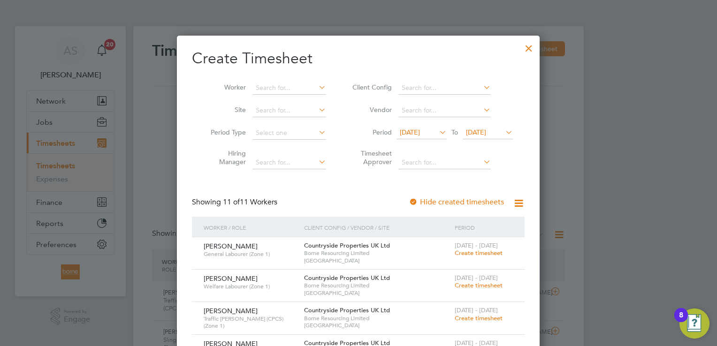
click at [437, 132] on icon at bounding box center [437, 132] width 0 height 13
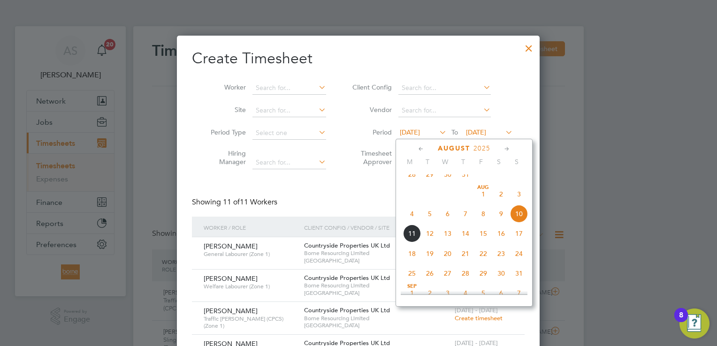
click at [411, 223] on span "4" at bounding box center [412, 214] width 18 height 18
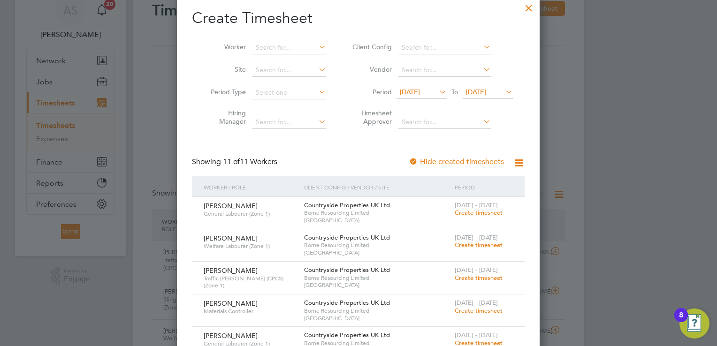
scroll to position [0, 0]
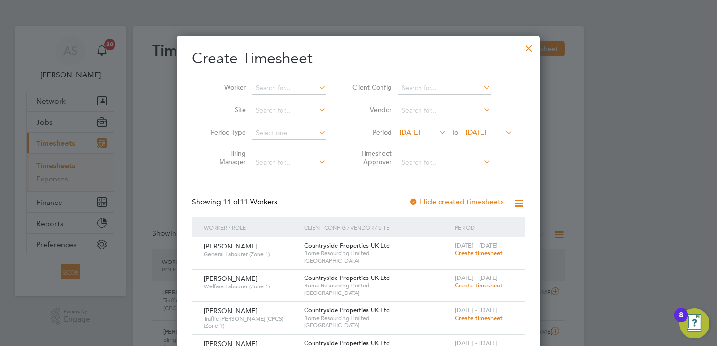
click at [532, 46] on div at bounding box center [529, 46] width 17 height 17
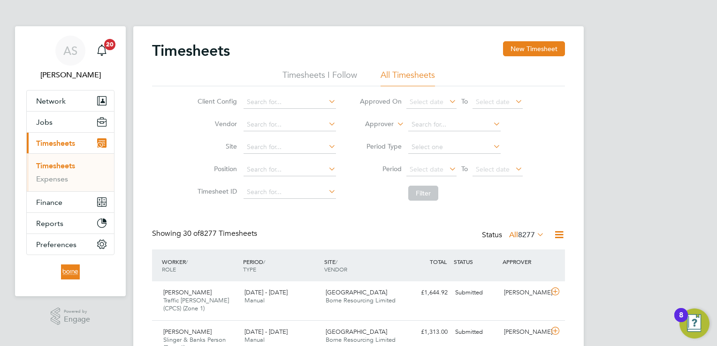
scroll to position [23, 82]
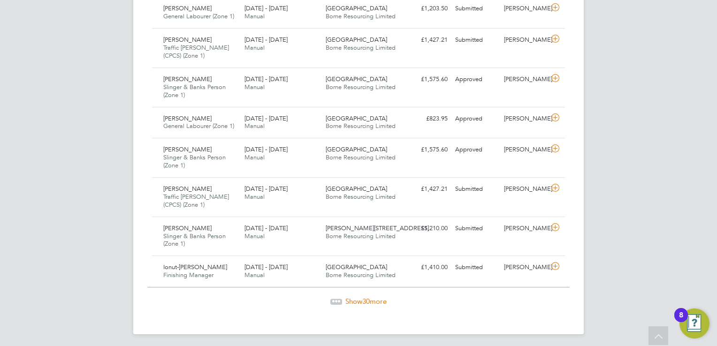
click at [372, 303] on div "Show 30 more" at bounding box center [358, 301] width 422 height 9
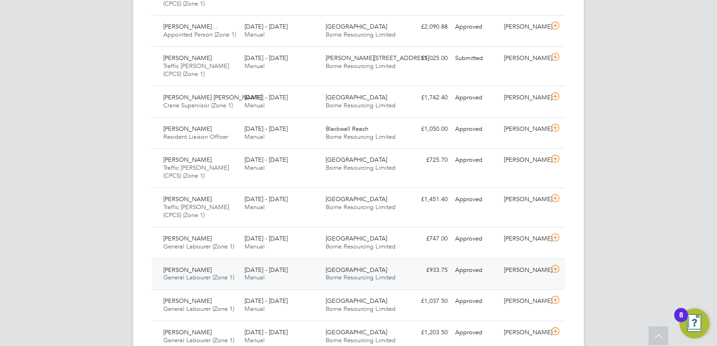
click at [345, 267] on span "Northwick Park" at bounding box center [356, 270] width 61 height 8
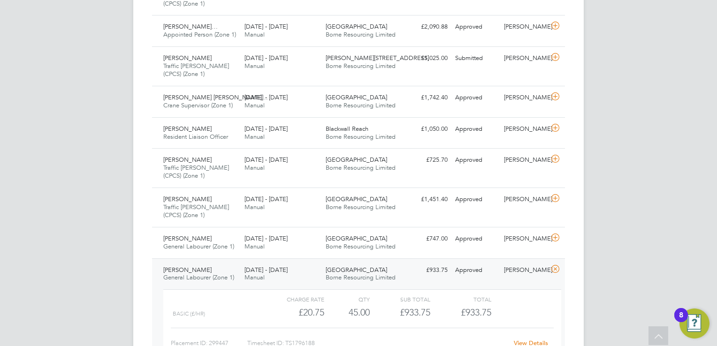
click at [528, 339] on link "View Details" at bounding box center [531, 343] width 34 height 8
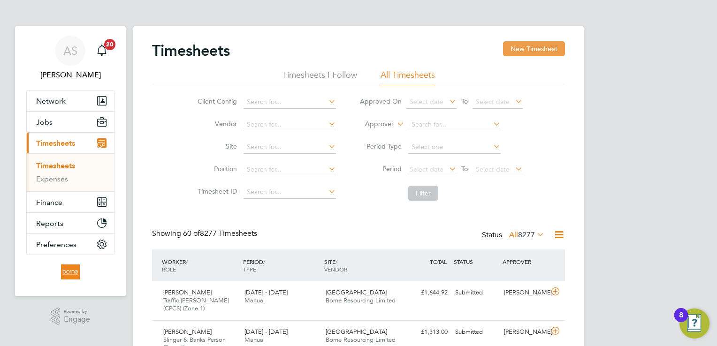
click at [540, 41] on button "New Timesheet" at bounding box center [534, 48] width 62 height 15
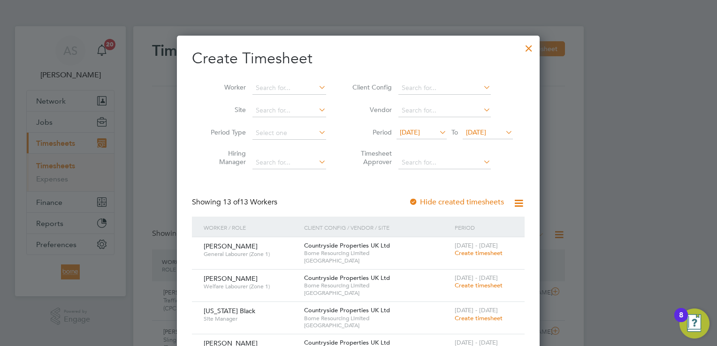
click at [486, 133] on span "04 Aug 2025" at bounding box center [476, 132] width 20 height 8
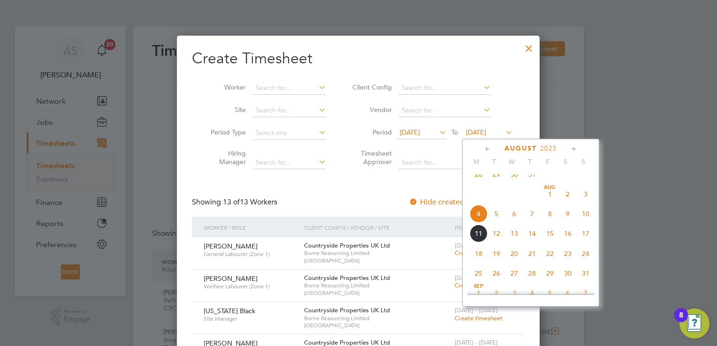
click at [582, 222] on span "10" at bounding box center [586, 214] width 18 height 18
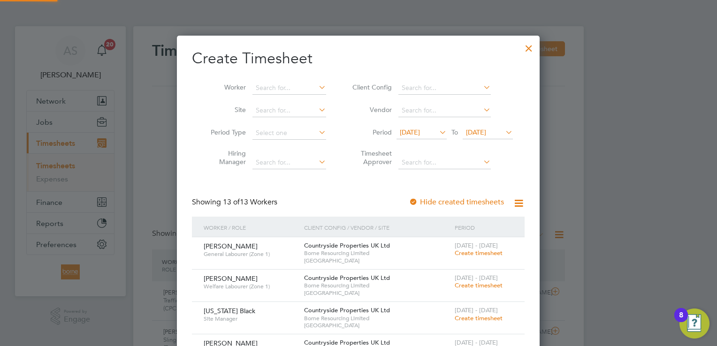
click at [420, 131] on span "28 Jul 2025" at bounding box center [410, 132] width 20 height 8
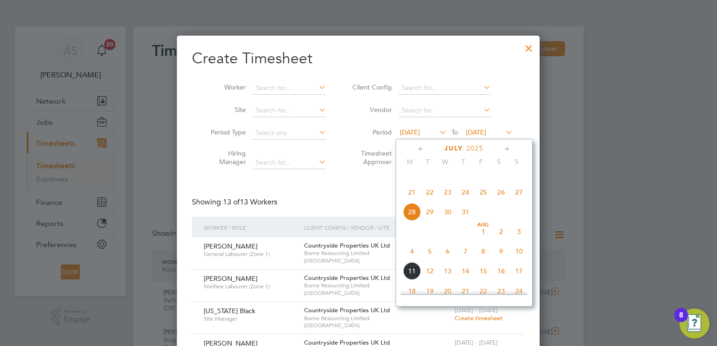
click at [411, 261] on span "4" at bounding box center [412, 252] width 18 height 18
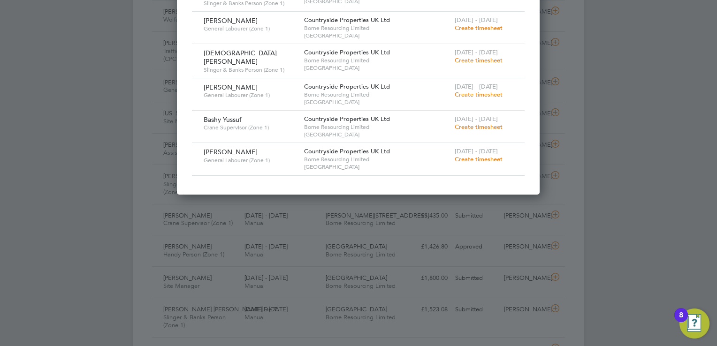
click at [484, 155] on span "Create timesheet" at bounding box center [479, 159] width 48 height 8
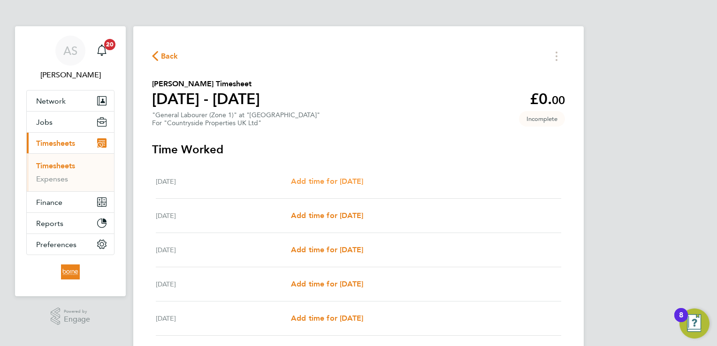
click at [362, 177] on span "Add time for Mon 04 Aug" at bounding box center [327, 181] width 72 height 9
select select "30"
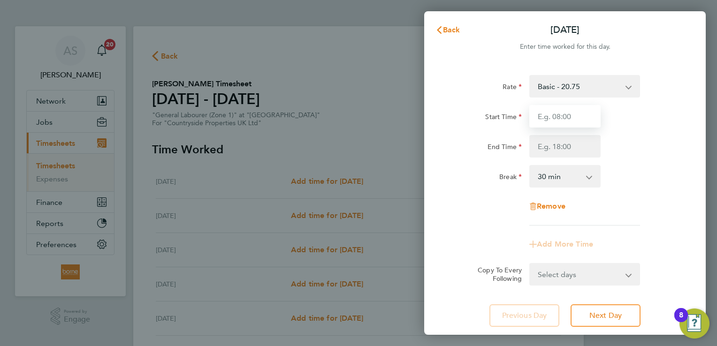
click at [561, 109] on input "Start Time" at bounding box center [564, 116] width 71 height 23
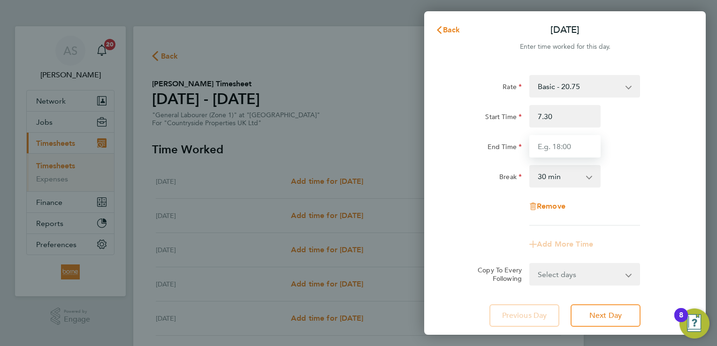
type input "07:30"
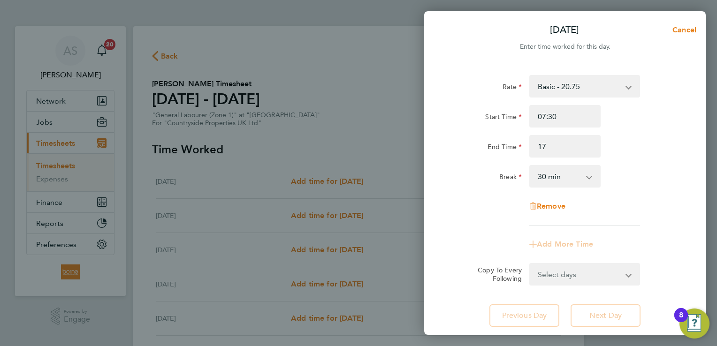
type input "17:00"
click at [664, 125] on div "Start Time 07:30" at bounding box center [565, 116] width 237 height 23
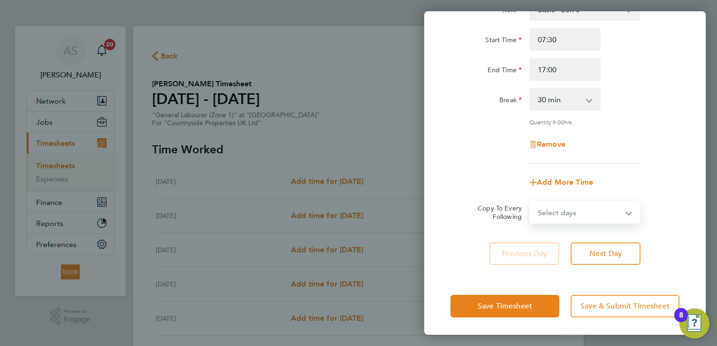
click at [622, 211] on select "Select days Day Weekday (Mon-Fri) Weekend (Sat-Sun) Tuesday Wednesday Thursday …" at bounding box center [579, 212] width 99 height 21
select select "WEEKDAY"
click at [530, 202] on select "Select days Day Weekday (Mon-Fri) Weekend (Sat-Sun) Tuesday Wednesday Thursday …" at bounding box center [579, 212] width 99 height 21
select select "2025-08-10"
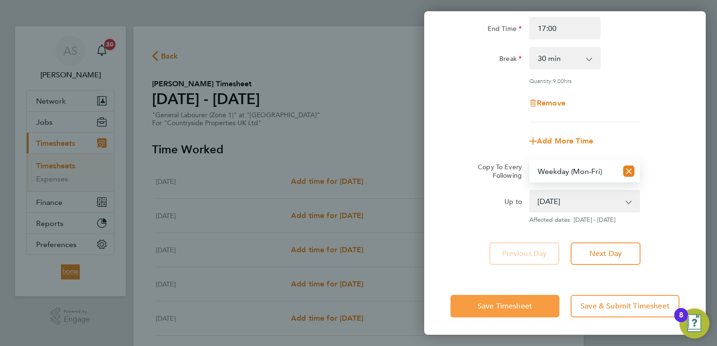
click at [522, 307] on span "Save Timesheet" at bounding box center [505, 306] width 54 height 9
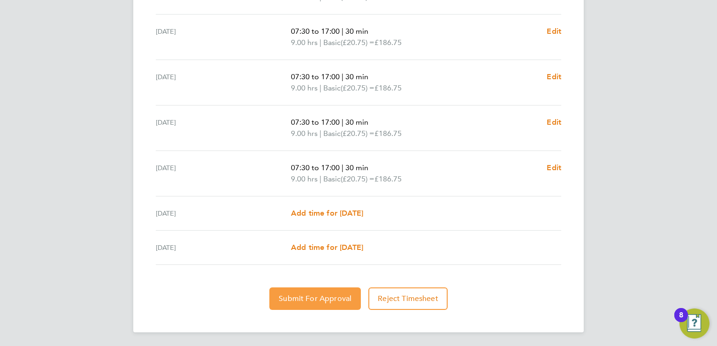
click at [300, 301] on span "Submit For Approval" at bounding box center [315, 298] width 73 height 9
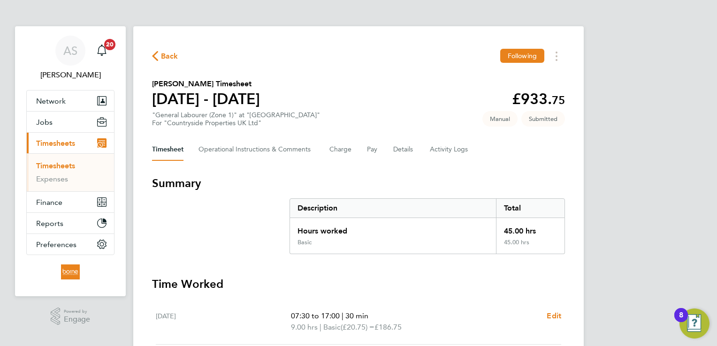
click at [160, 54] on span "Back" at bounding box center [165, 55] width 26 height 9
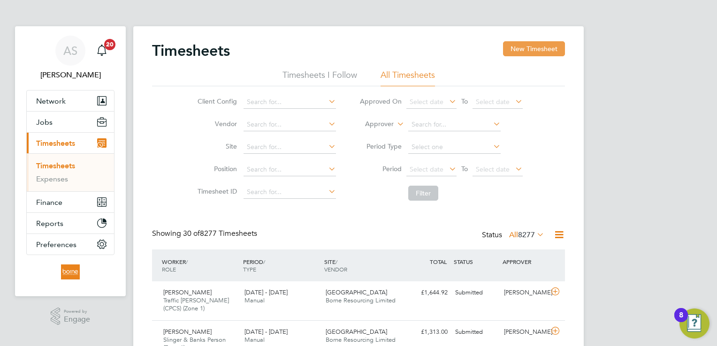
click at [537, 44] on button "New Timesheet" at bounding box center [534, 48] width 62 height 15
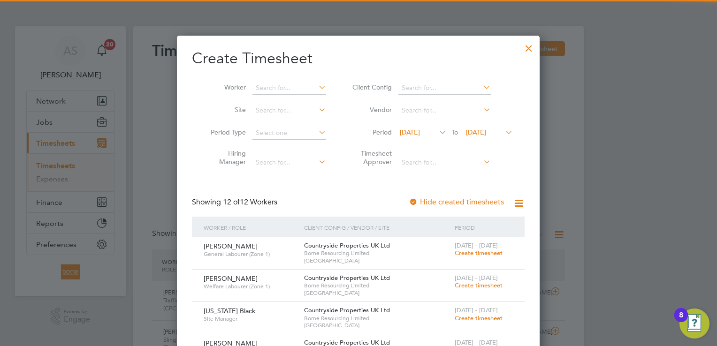
click at [486, 134] on span "04 Aug 2025" at bounding box center [476, 132] width 20 height 8
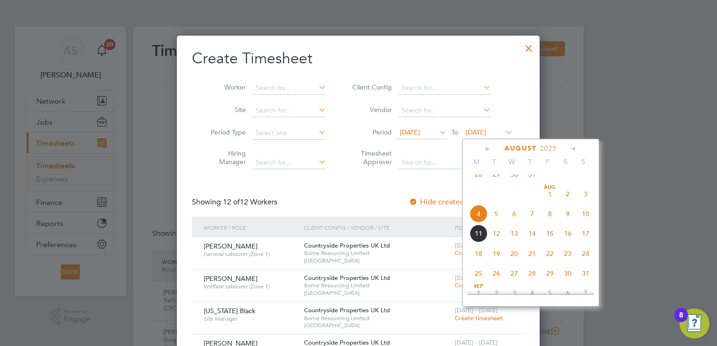
click at [585, 223] on span "10" at bounding box center [586, 214] width 18 height 18
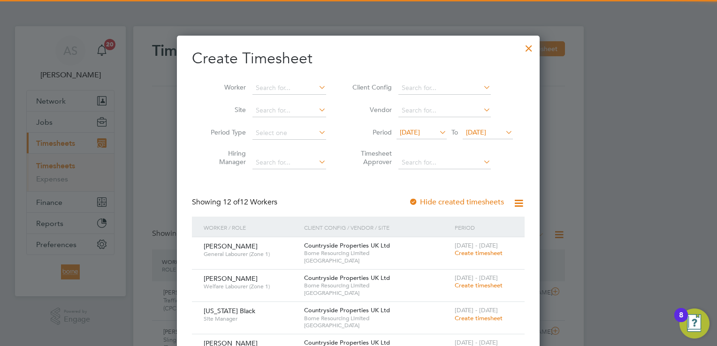
click at [420, 134] on span "28 Jul 2025" at bounding box center [410, 132] width 20 height 8
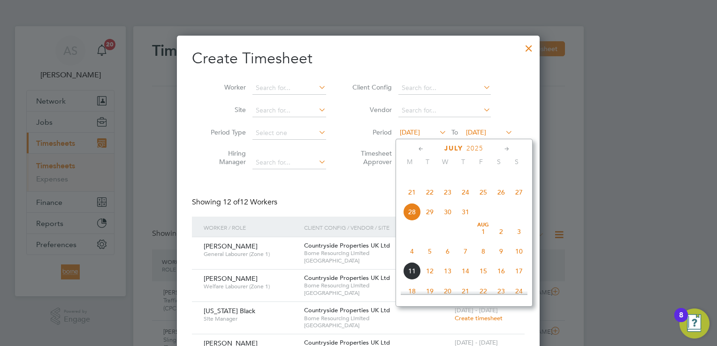
click at [413, 261] on span "4" at bounding box center [412, 252] width 18 height 18
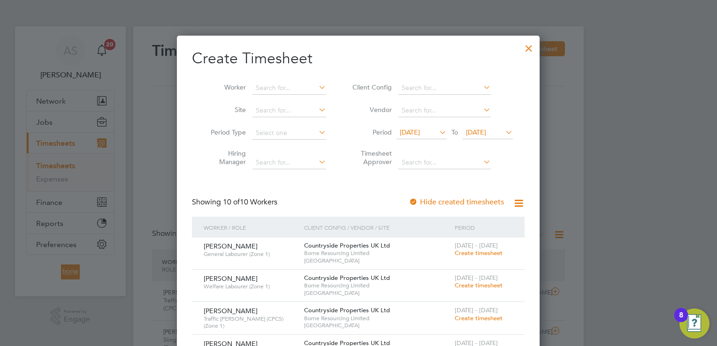
click at [528, 46] on div at bounding box center [529, 46] width 17 height 17
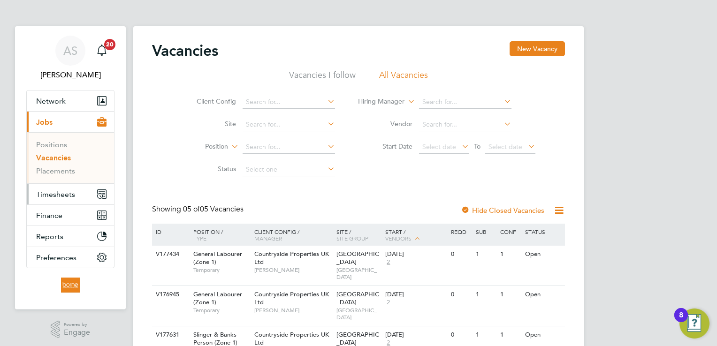
click at [55, 198] on span "Timesheets" at bounding box center [55, 194] width 39 height 9
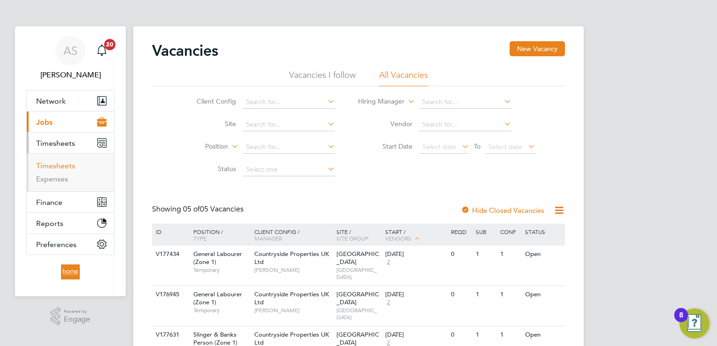
click at [67, 166] on link "Timesheets" at bounding box center [55, 165] width 39 height 9
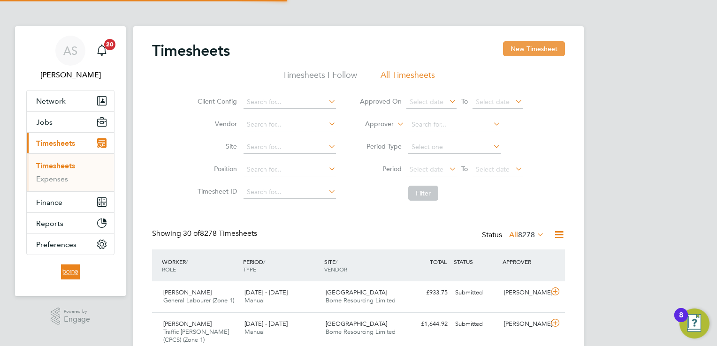
click at [537, 52] on button "New Timesheet" at bounding box center [534, 48] width 62 height 15
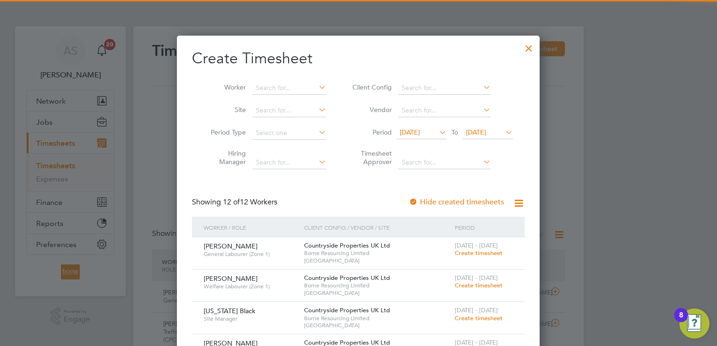
click at [483, 130] on span "04 Aug 2025" at bounding box center [476, 132] width 20 height 8
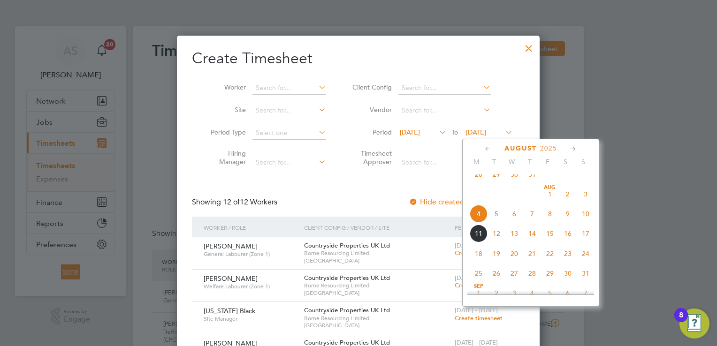
click at [584, 219] on span "10" at bounding box center [586, 214] width 18 height 18
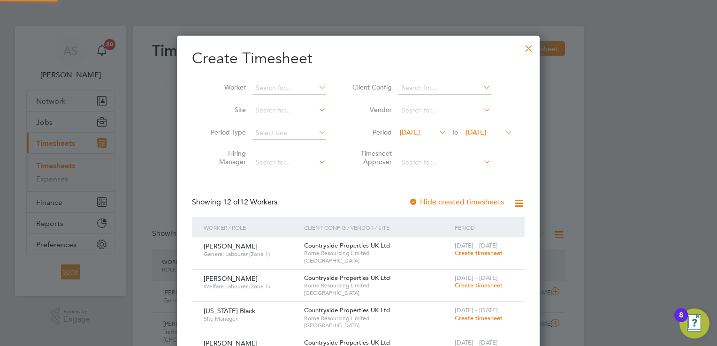
click at [420, 130] on span "28 Jul 2025" at bounding box center [410, 132] width 20 height 8
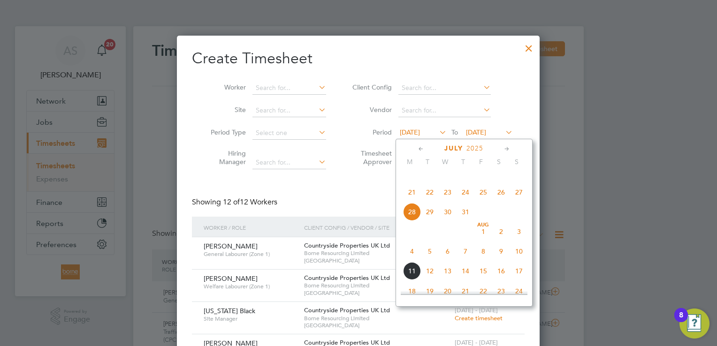
click at [411, 261] on span "4" at bounding box center [412, 252] width 18 height 18
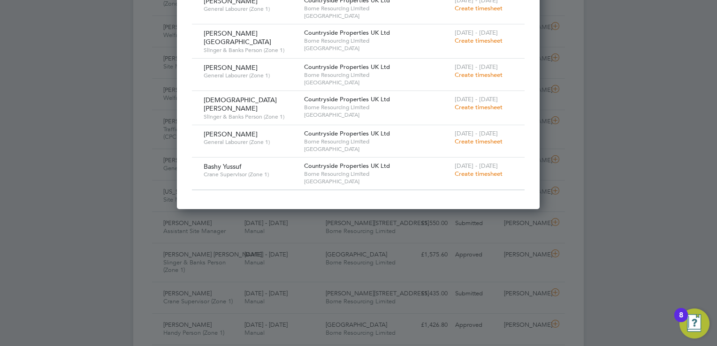
click at [471, 139] on span "Create timesheet" at bounding box center [479, 142] width 48 height 8
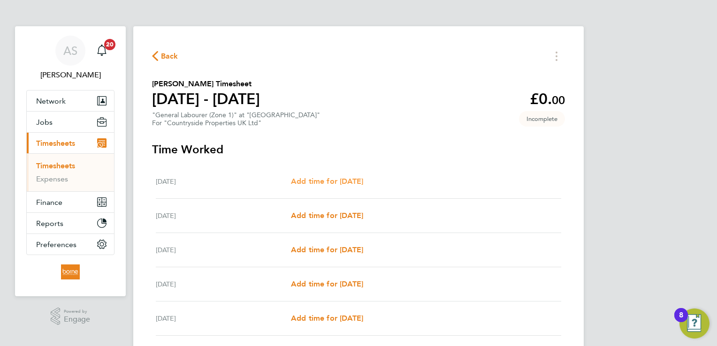
click at [356, 182] on span "Add time for Mon 04 Aug" at bounding box center [327, 181] width 72 height 9
select select "30"
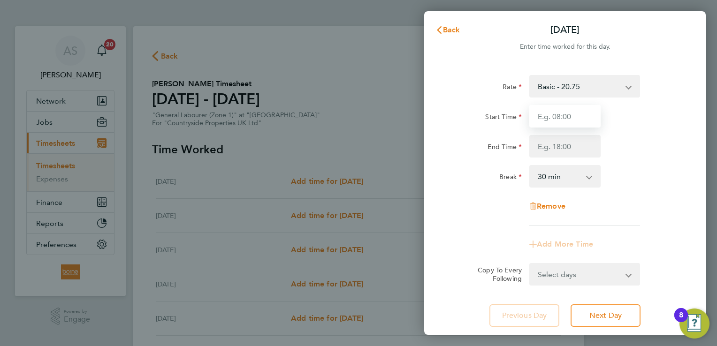
click at [543, 119] on input "Start Time" at bounding box center [564, 116] width 71 height 23
type input "07:00"
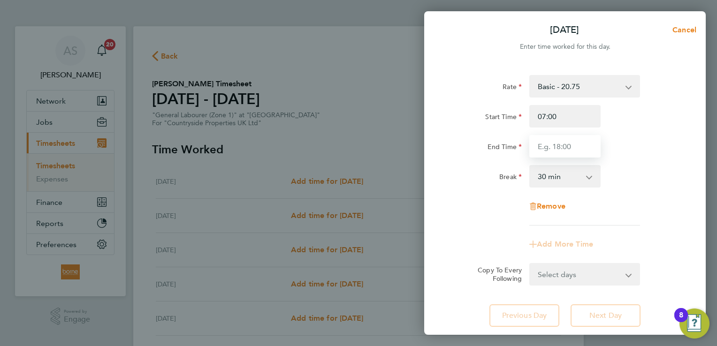
click at [564, 148] on input "End Time" at bounding box center [564, 146] width 71 height 23
type input "17:30"
click at [635, 147] on div "End Time 17:30" at bounding box center [565, 146] width 237 height 23
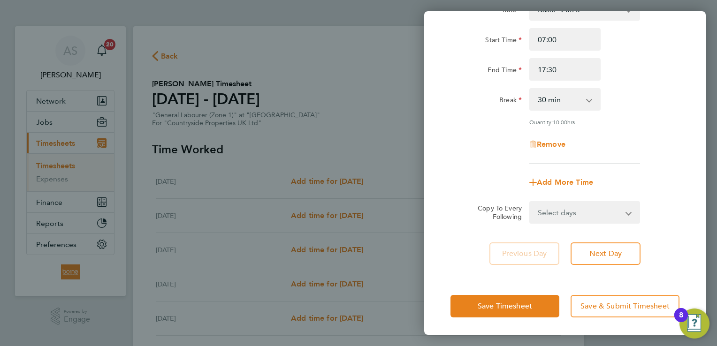
click at [610, 214] on select "Select days Day Weekday (Mon-Fri) Weekend (Sat-Sun) Tuesday Wednesday Thursday …" at bounding box center [579, 212] width 99 height 21
click at [573, 209] on select "Select days Day Weekday (Mon-Fri) Weekend (Sat-Sun) Tuesday Wednesday Thursday …" at bounding box center [579, 212] width 99 height 21
select select "WEEKDAY"
click at [530, 202] on select "Select days Day Weekday (Mon-Fri) Weekend (Sat-Sun) Tuesday Wednesday Thursday …" at bounding box center [579, 212] width 99 height 21
select select "2025-08-10"
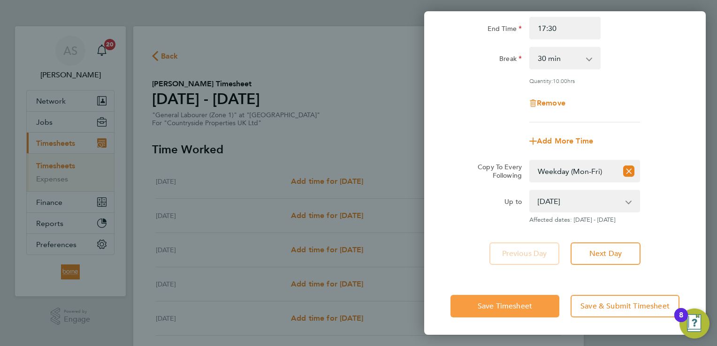
click at [526, 302] on span "Save Timesheet" at bounding box center [505, 306] width 54 height 9
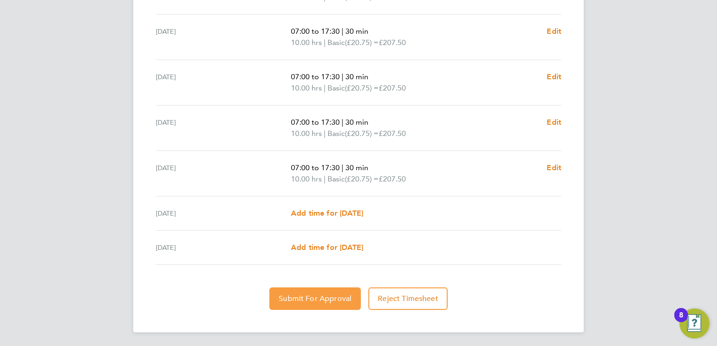
click at [317, 297] on span "Submit For Approval" at bounding box center [315, 298] width 73 height 9
